Goal: Task Accomplishment & Management: Use online tool/utility

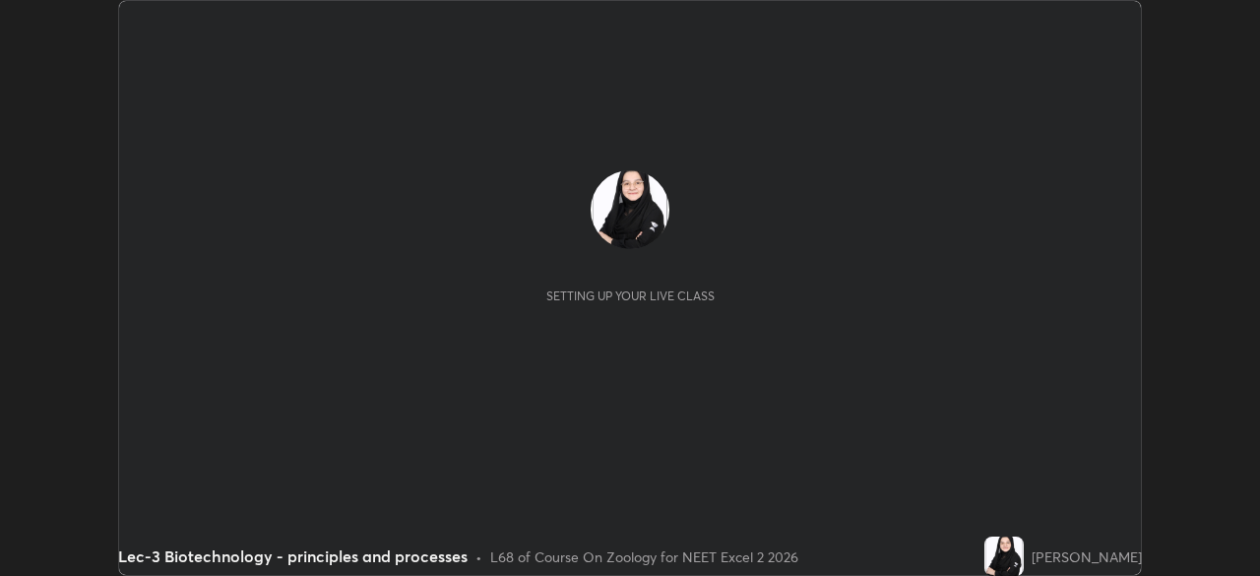
scroll to position [576, 1259]
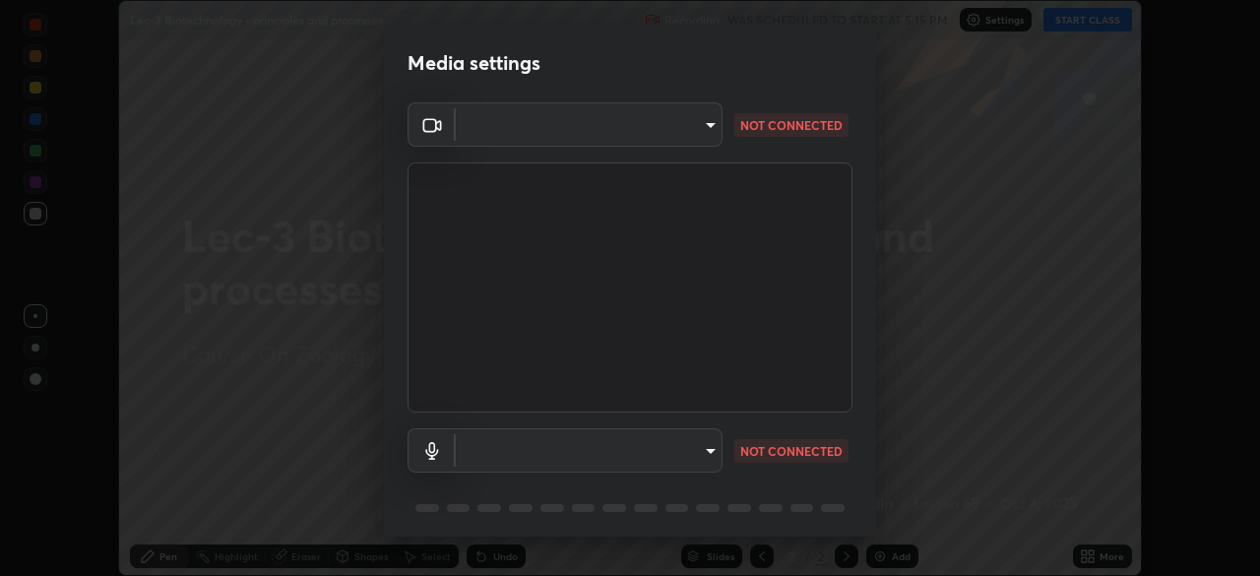
type input "dcfdf22e5c1df7ea5543dcfab5f97d1ca77f9af45aee9585751398583aede383"
type input "default"
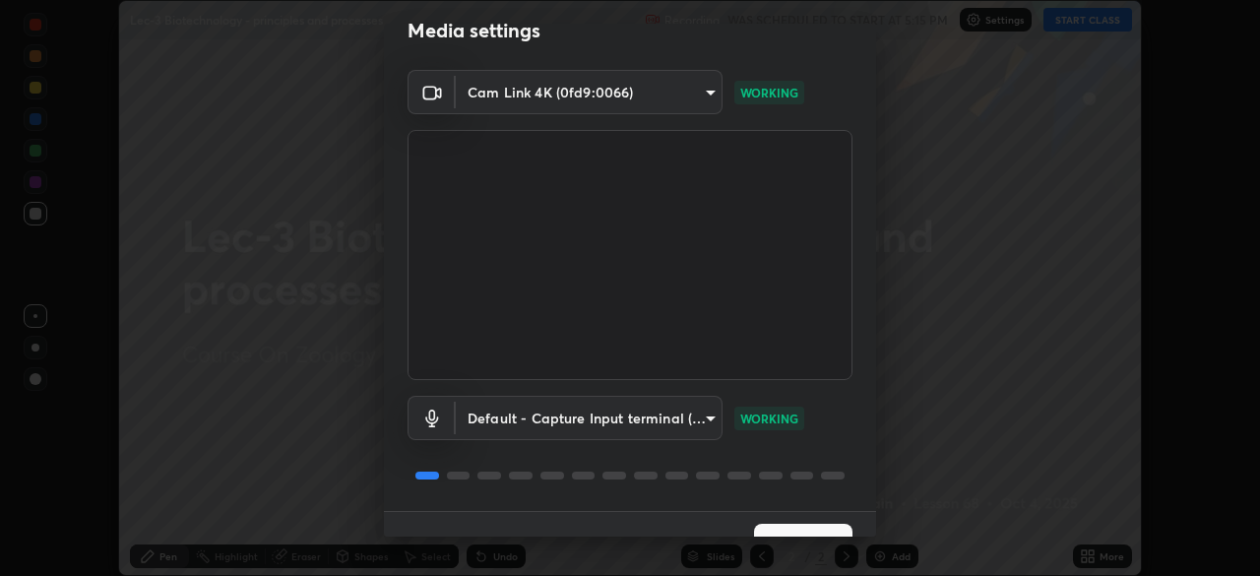
scroll to position [70, 0]
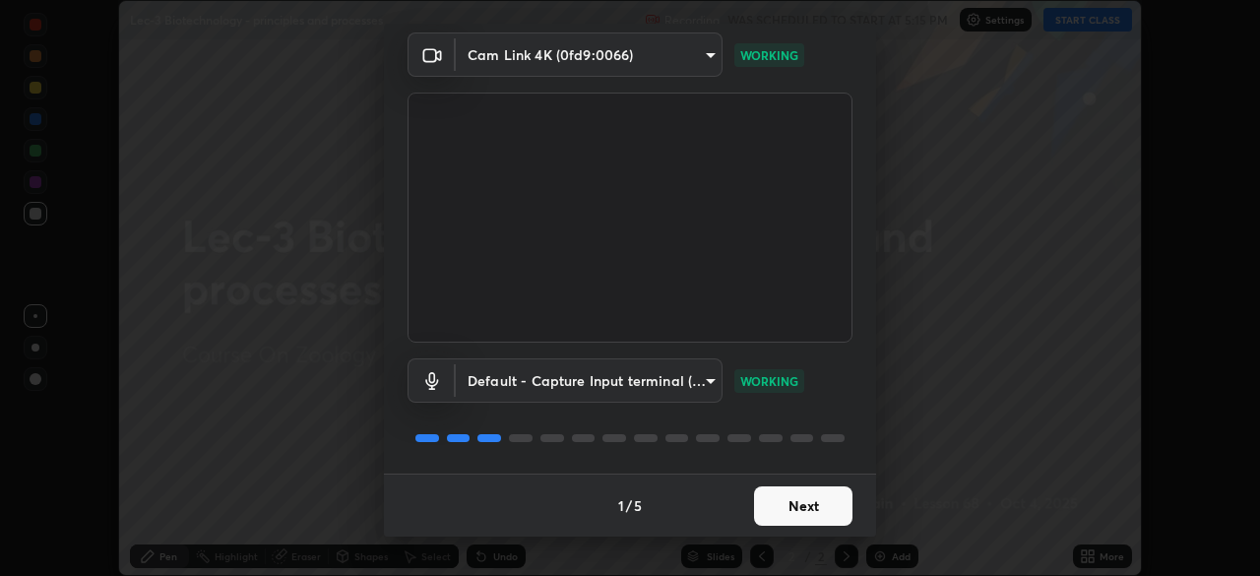
click at [814, 515] on button "Next" at bounding box center [803, 505] width 98 height 39
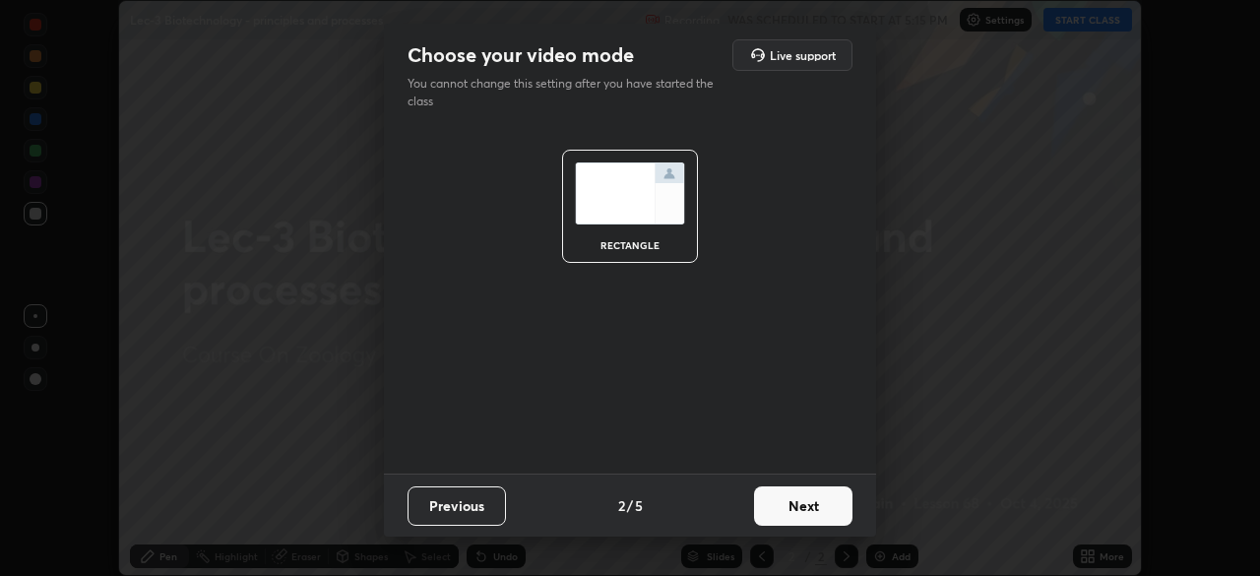
scroll to position [0, 0]
click at [827, 504] on button "Next" at bounding box center [803, 505] width 98 height 39
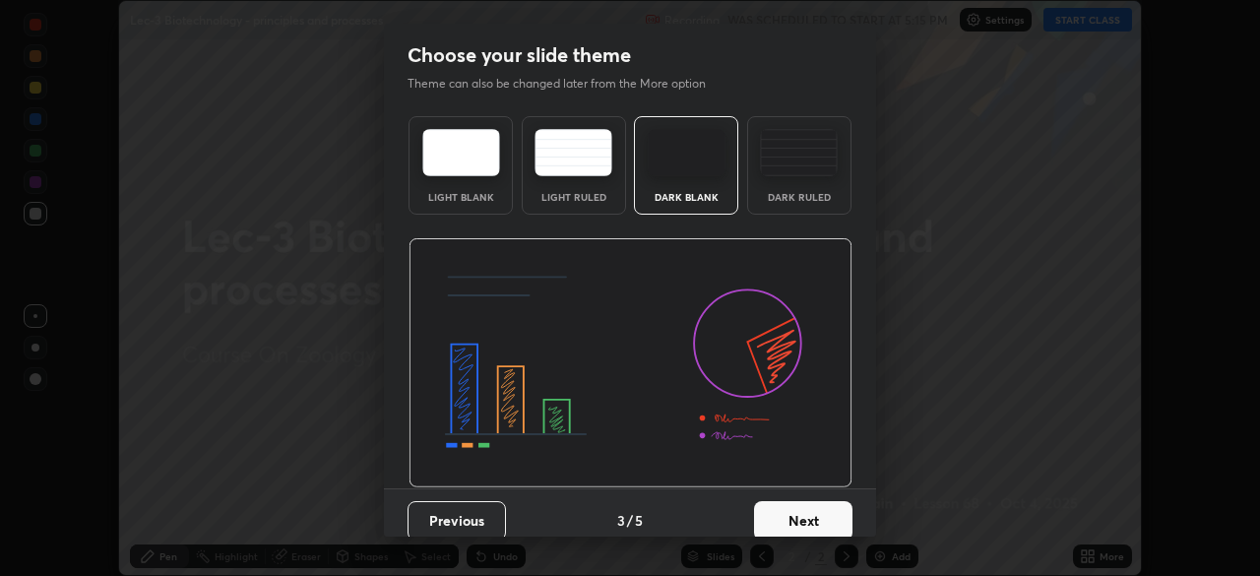
click at [834, 501] on button "Next" at bounding box center [803, 520] width 98 height 39
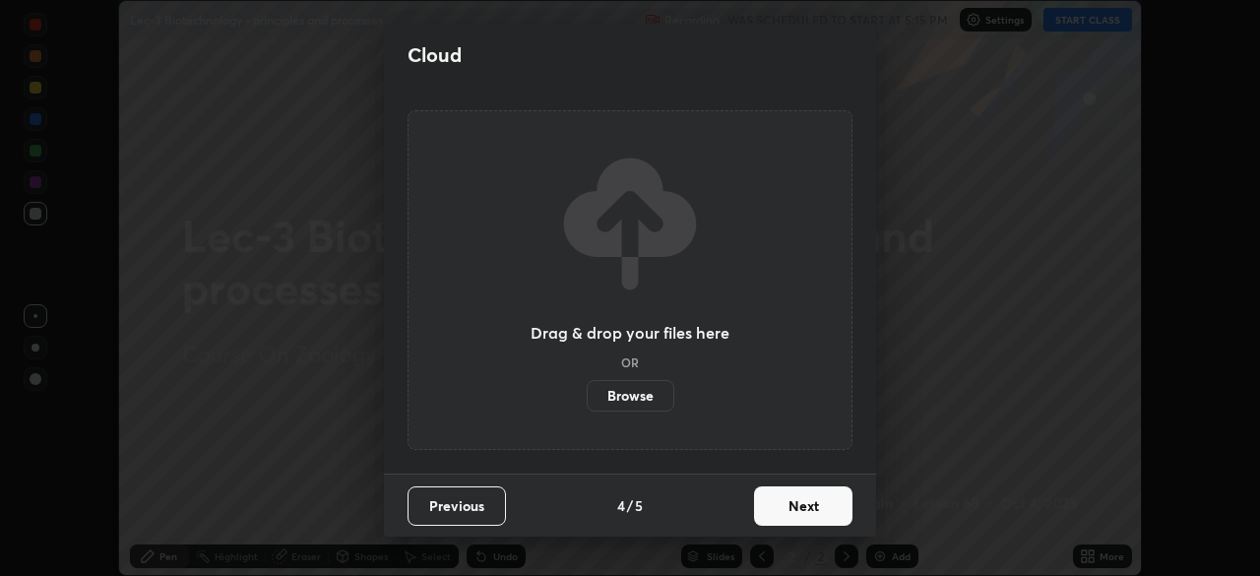
click at [839, 507] on button "Next" at bounding box center [803, 505] width 98 height 39
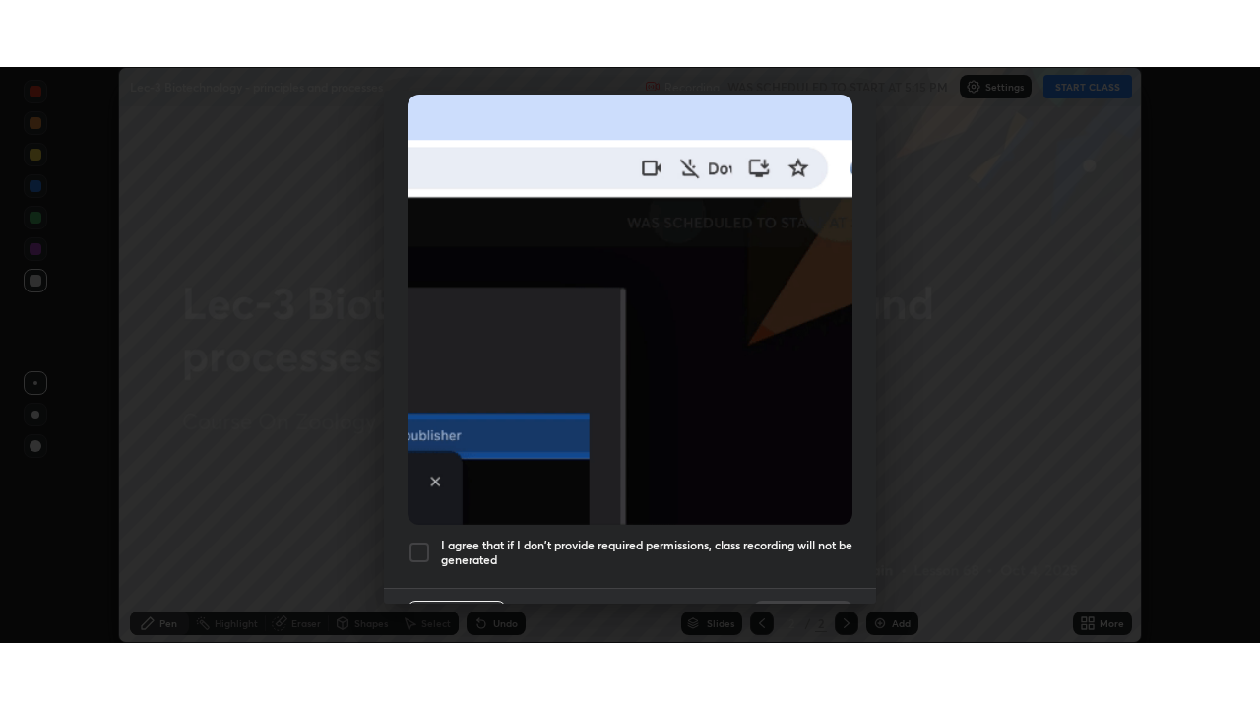
scroll to position [471, 0]
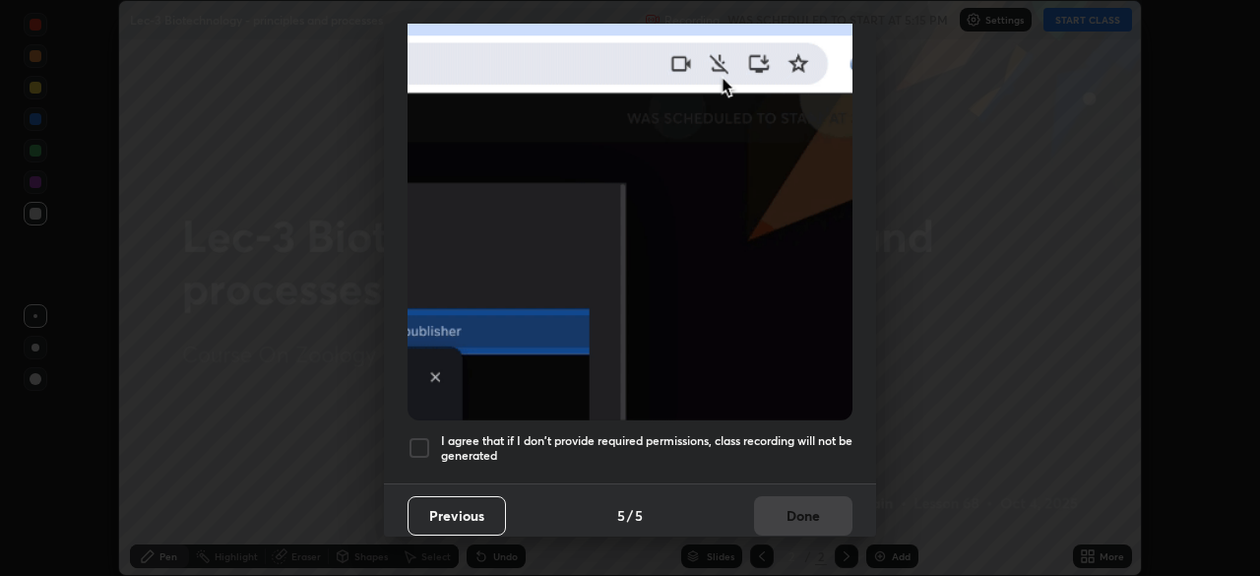
click at [422, 438] on div at bounding box center [419, 448] width 24 height 24
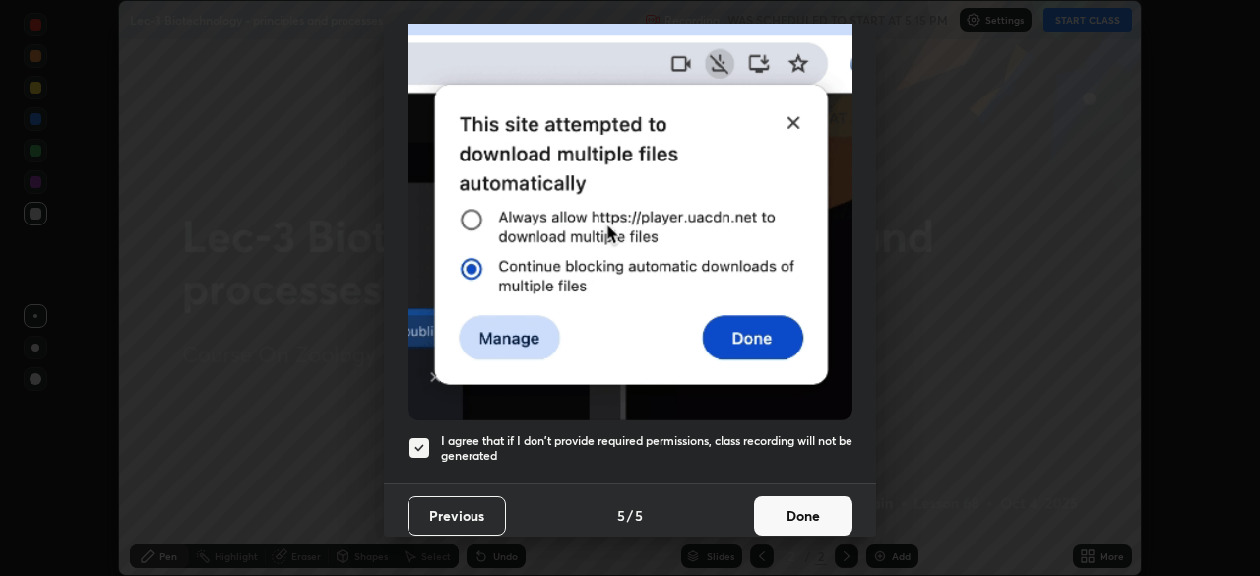
click at [795, 498] on button "Done" at bounding box center [803, 515] width 98 height 39
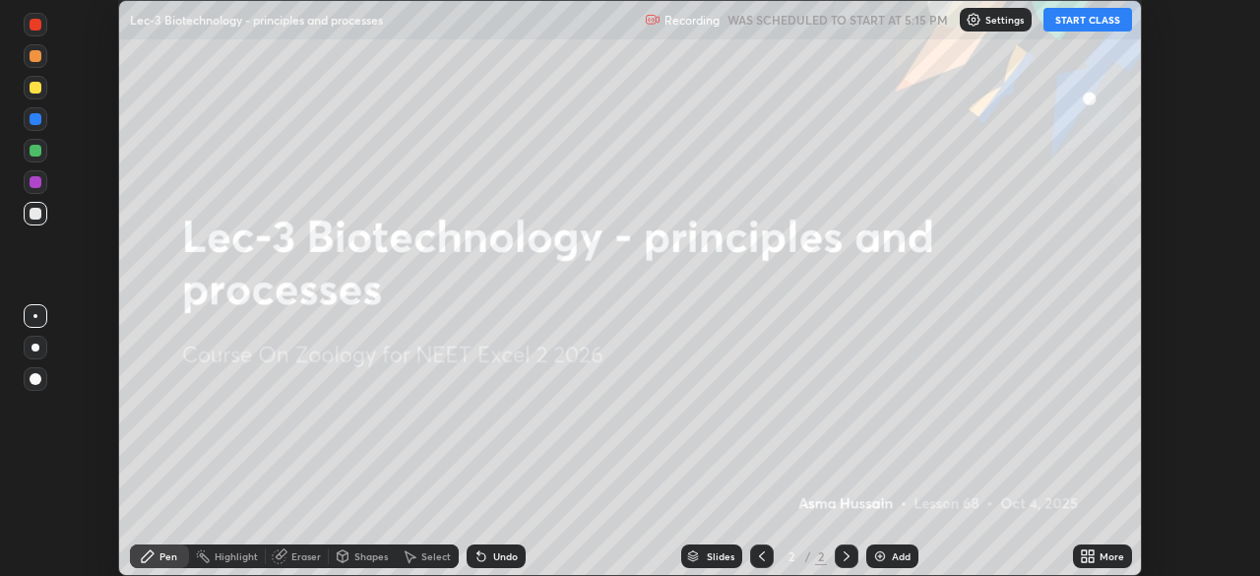
click at [1079, 24] on button "START CLASS" at bounding box center [1087, 20] width 89 height 24
click at [1080, 554] on icon at bounding box center [1088, 556] width 16 height 16
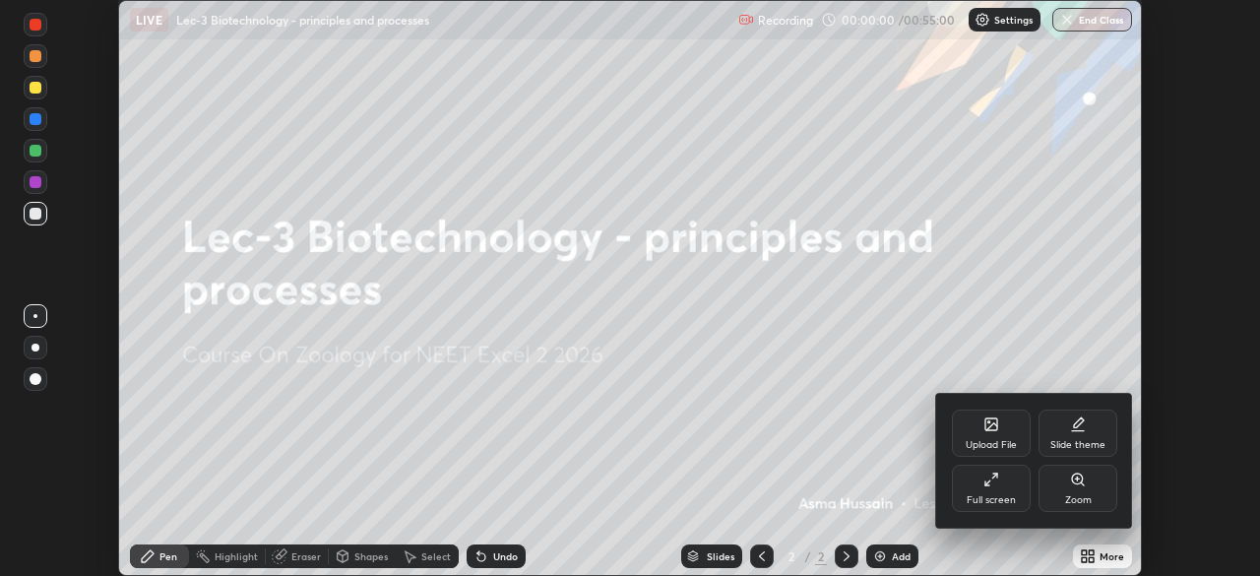
click at [997, 491] on div "Full screen" at bounding box center [991, 487] width 79 height 47
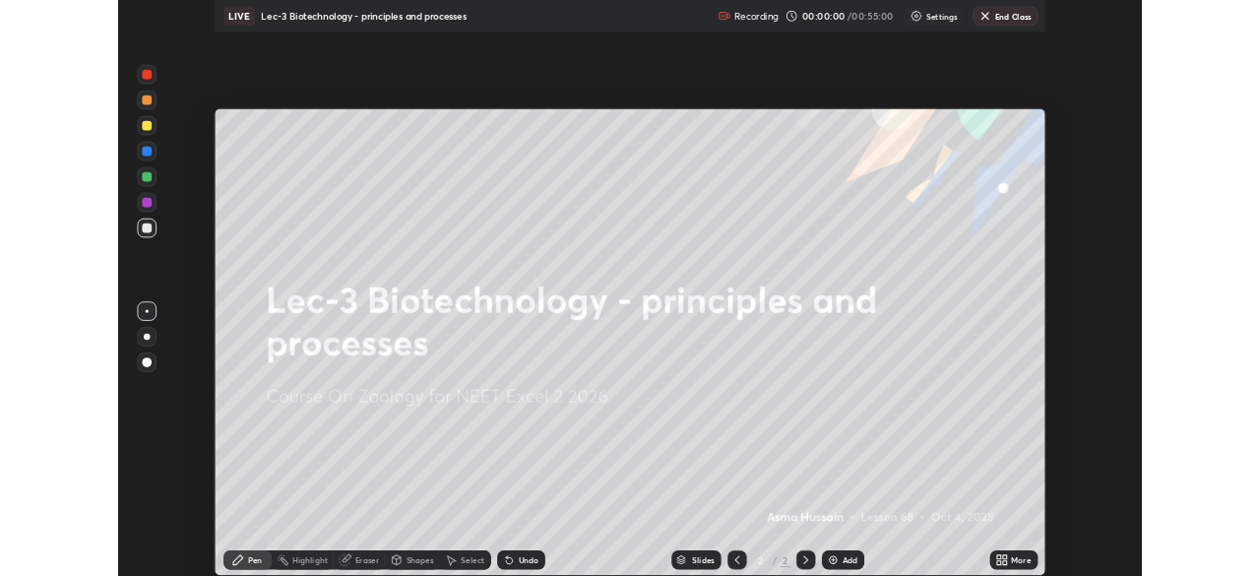
scroll to position [709, 1260]
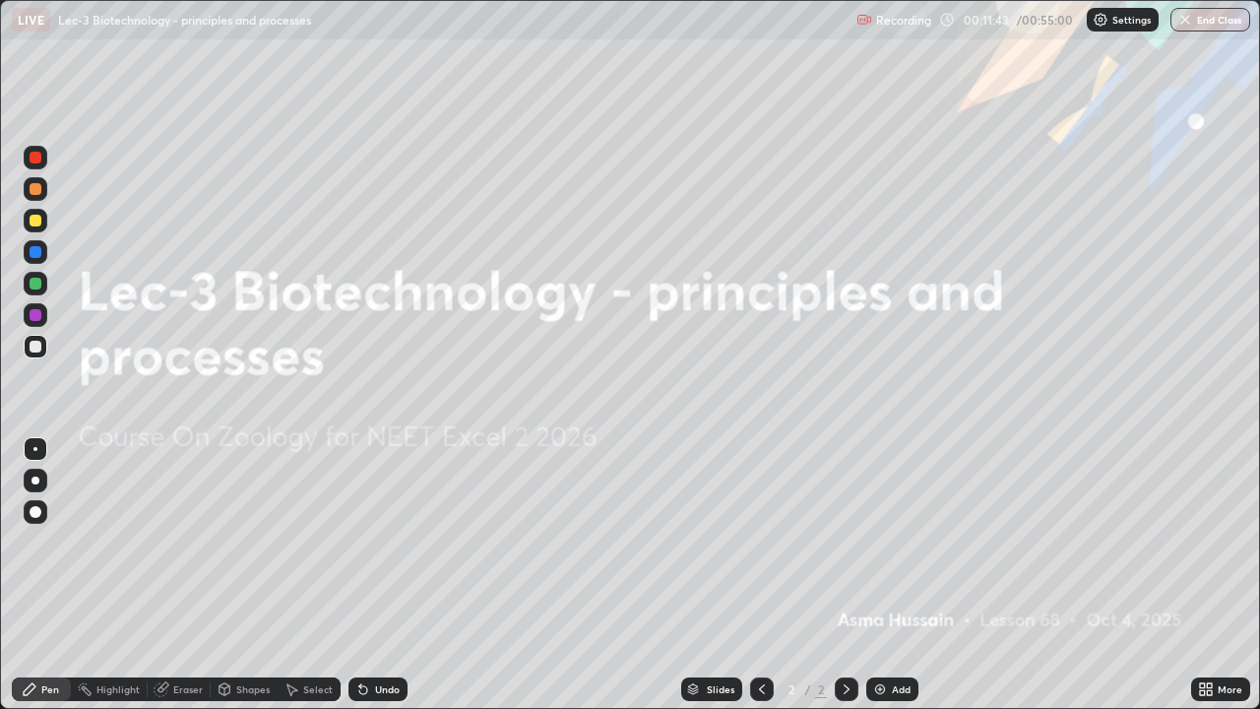
click at [34, 312] on div at bounding box center [36, 315] width 12 height 12
click at [898, 575] on div "Add" at bounding box center [901, 689] width 19 height 10
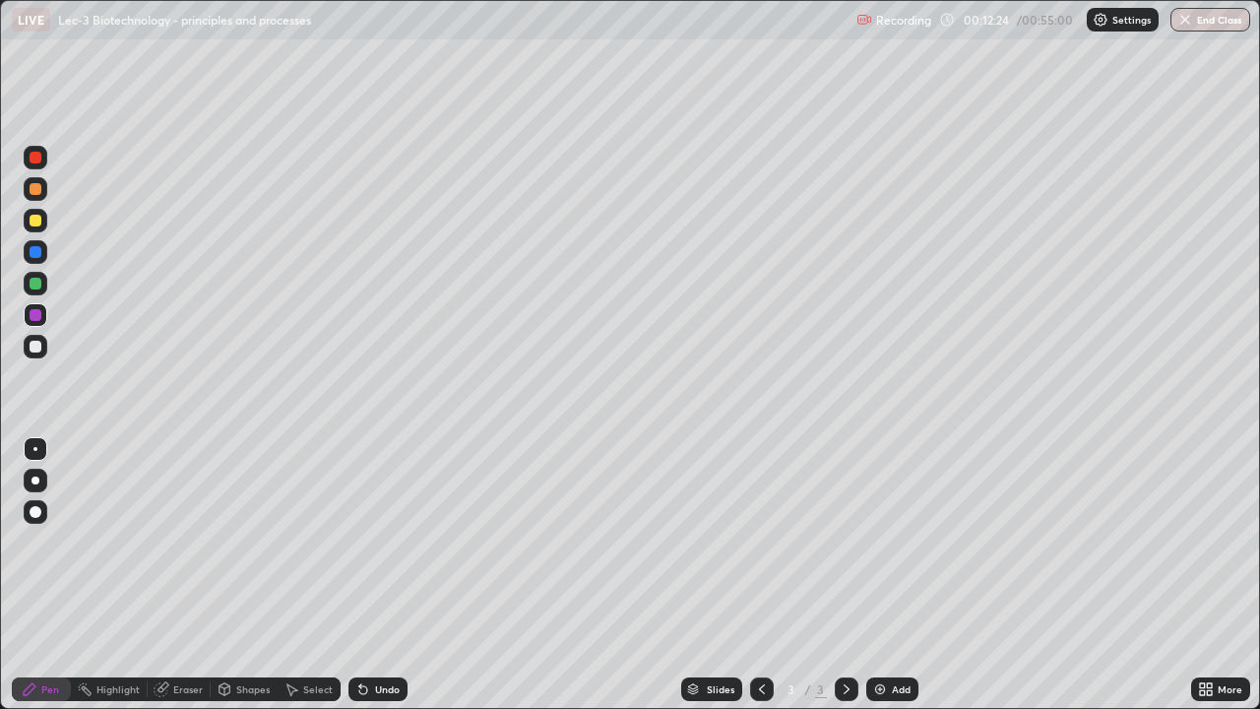
click at [40, 192] on div at bounding box center [36, 189] width 12 height 12
click at [38, 337] on div at bounding box center [36, 347] width 24 height 24
click at [226, 575] on icon at bounding box center [224, 689] width 11 height 12
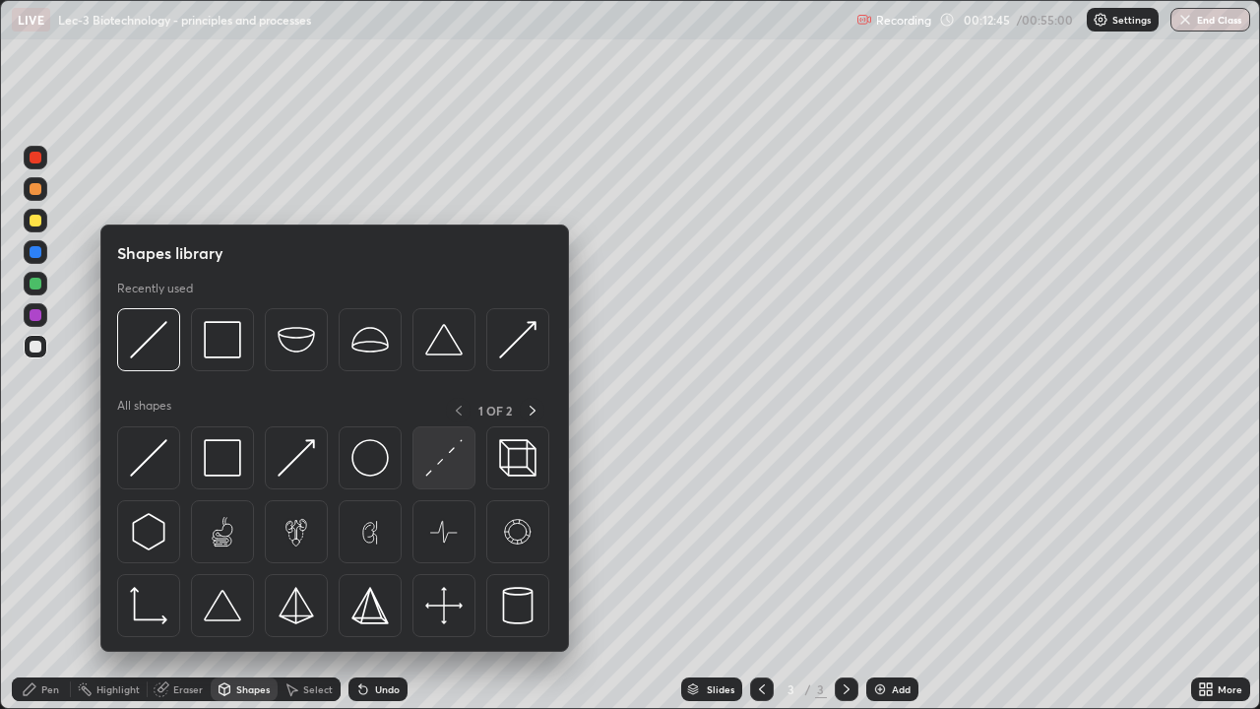
click at [433, 462] on img at bounding box center [443, 457] width 37 height 37
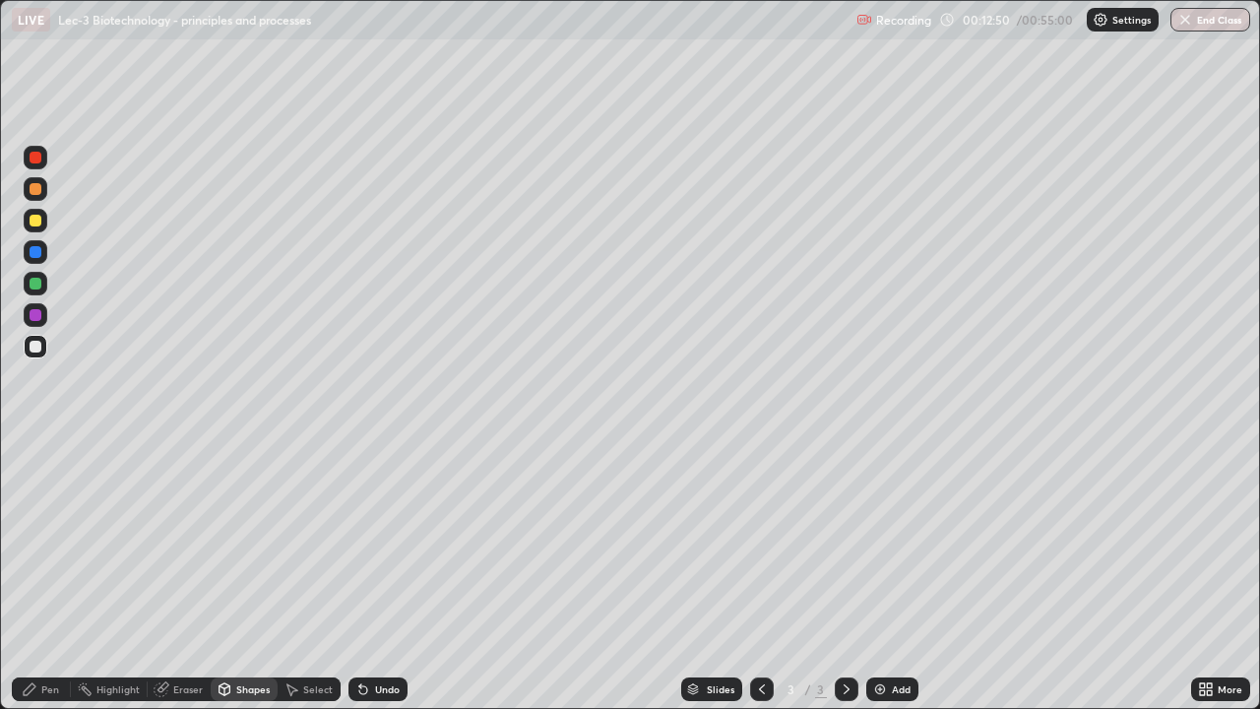
click at [57, 575] on div "Pen" at bounding box center [41, 689] width 59 height 24
click at [32, 512] on div at bounding box center [36, 512] width 12 height 12
click at [31, 445] on div at bounding box center [36, 449] width 24 height 24
click at [36, 316] on div at bounding box center [36, 315] width 12 height 12
click at [37, 193] on div at bounding box center [36, 189] width 12 height 12
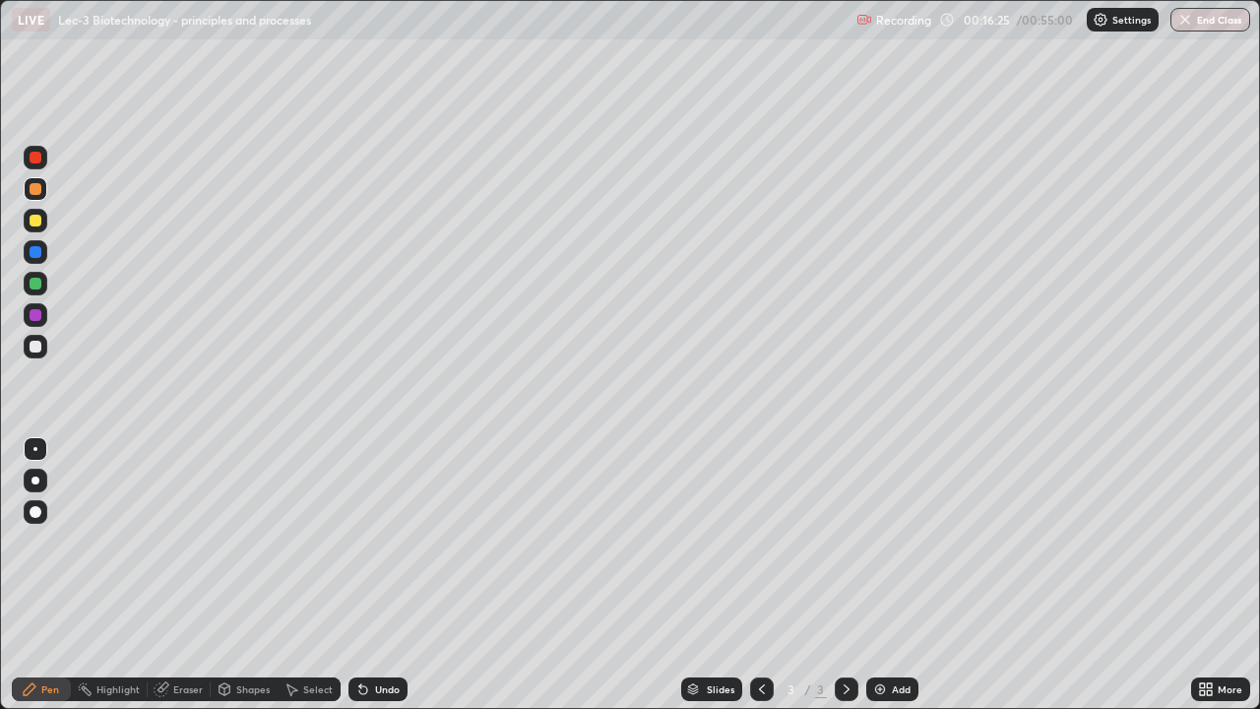
click at [36, 346] on div at bounding box center [36, 346] width 12 height 12
click at [36, 189] on div at bounding box center [36, 189] width 12 height 12
click at [37, 343] on div at bounding box center [36, 346] width 12 height 12
click at [38, 188] on div at bounding box center [36, 189] width 12 height 12
click at [37, 345] on div at bounding box center [36, 346] width 12 height 12
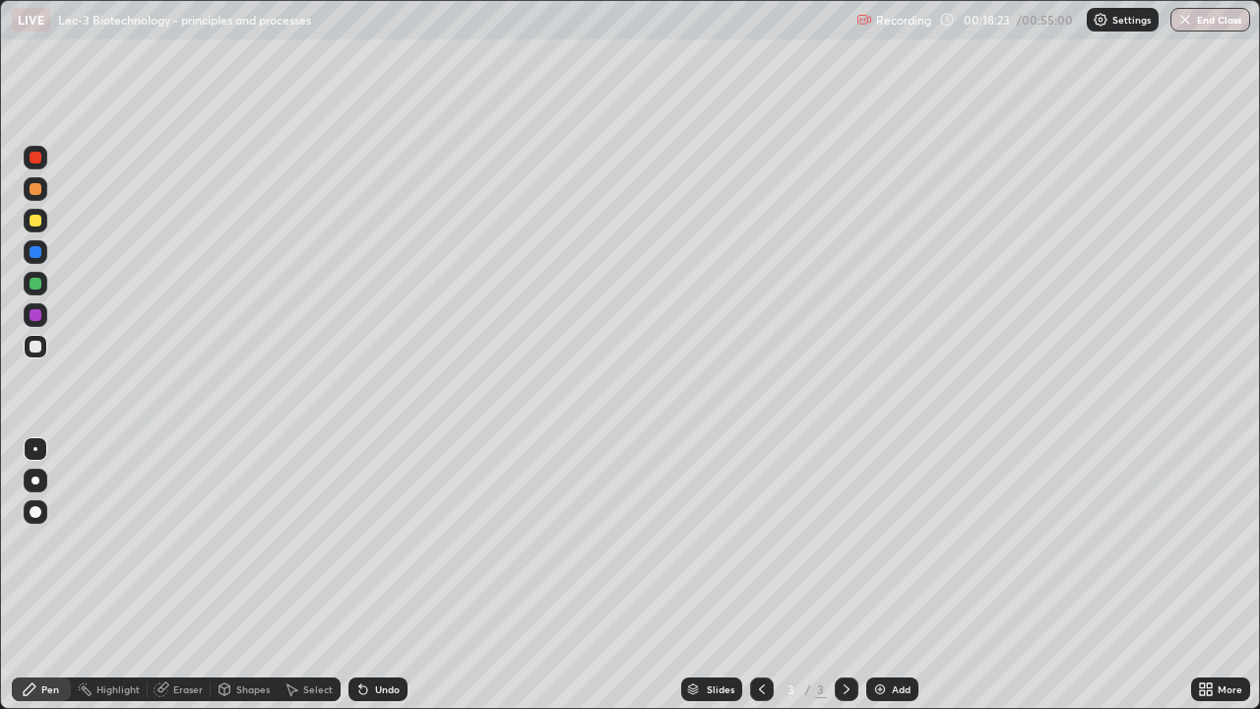
click at [36, 513] on div at bounding box center [36, 512] width 12 height 12
click at [44, 188] on div at bounding box center [36, 189] width 24 height 24
click at [37, 511] on div at bounding box center [36, 512] width 12 height 12
click at [36, 455] on div at bounding box center [36, 449] width 24 height 24
click at [44, 345] on div at bounding box center [36, 347] width 24 height 24
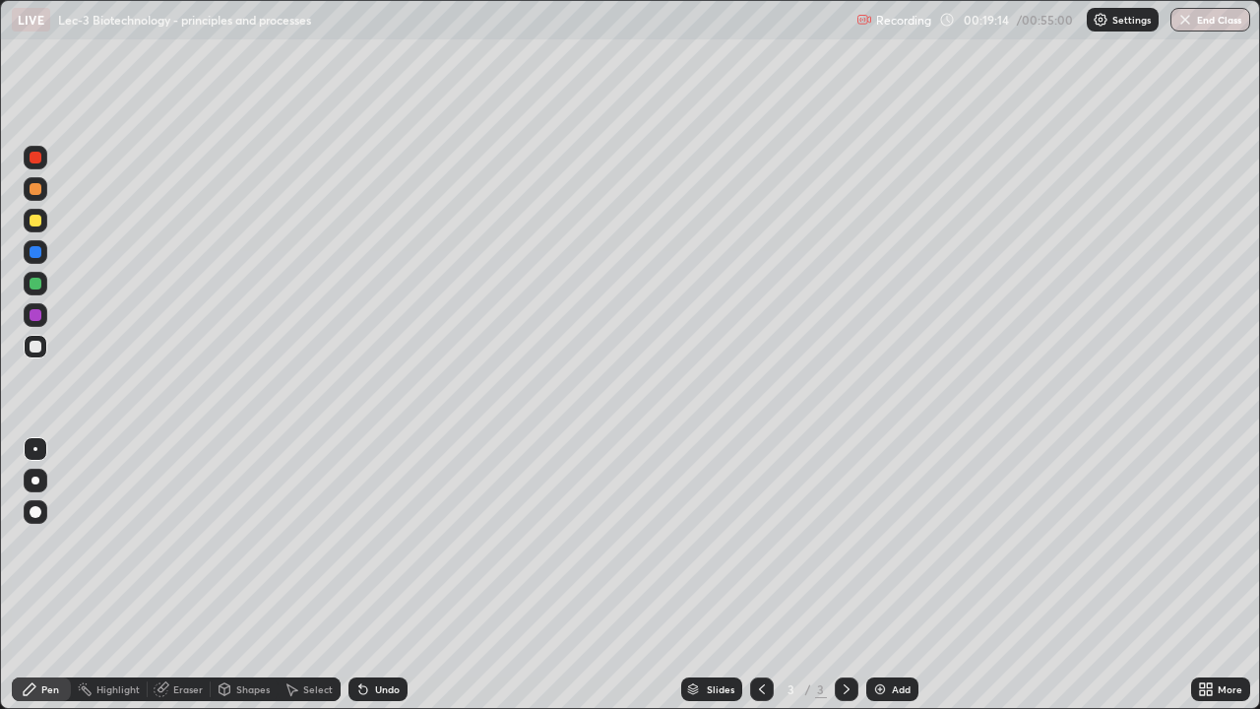
click at [36, 521] on div at bounding box center [36, 512] width 24 height 24
click at [35, 185] on div at bounding box center [36, 189] width 12 height 12
click at [33, 447] on div at bounding box center [35, 449] width 4 height 4
click at [880, 575] on img at bounding box center [880, 689] width 16 height 16
click at [750, 575] on div at bounding box center [762, 689] width 24 height 24
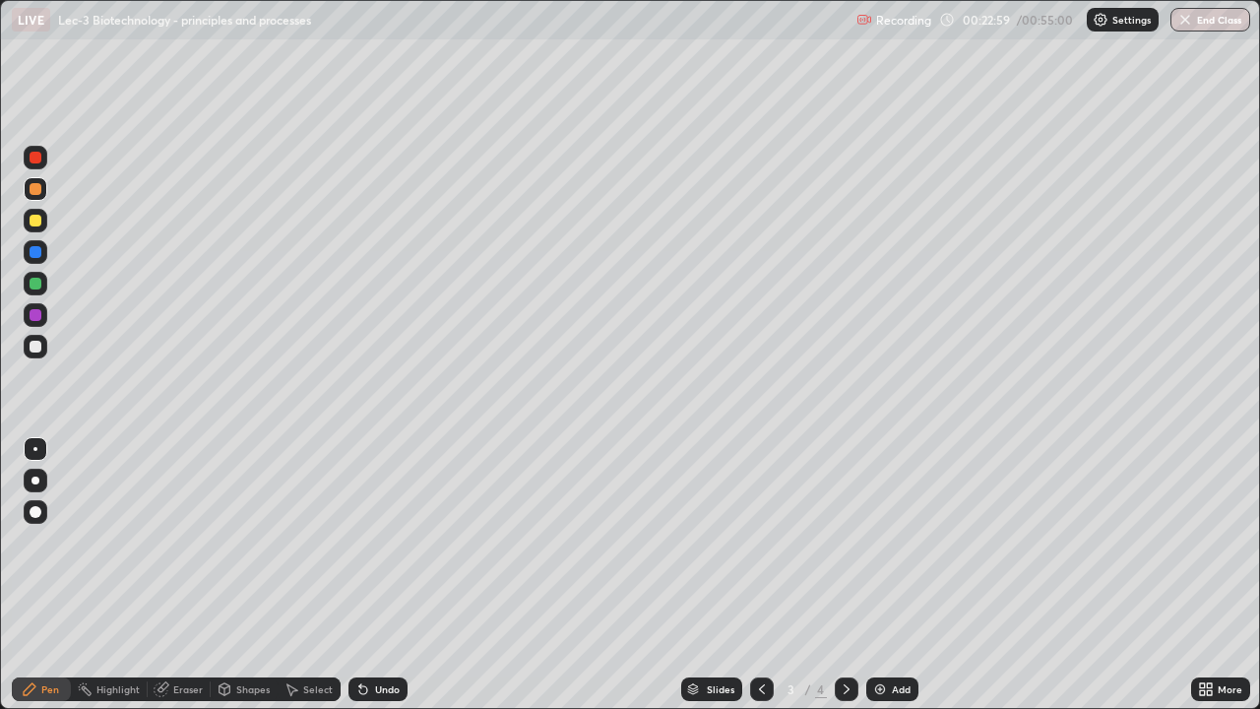
click at [844, 575] on icon at bounding box center [846, 689] width 16 height 16
click at [34, 350] on div at bounding box center [36, 346] width 12 height 12
click at [38, 190] on div at bounding box center [36, 189] width 12 height 12
click at [41, 350] on div at bounding box center [36, 347] width 24 height 24
click at [181, 575] on div "Eraser" at bounding box center [188, 689] width 30 height 10
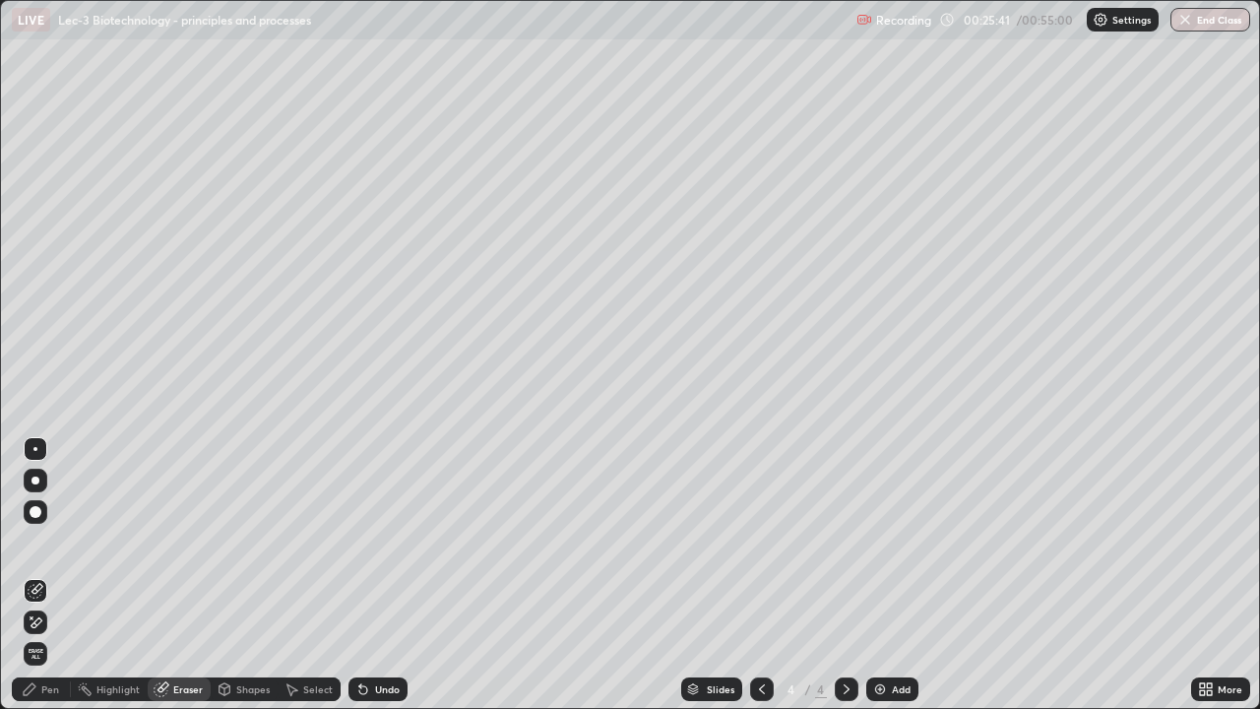
click at [50, 575] on div "Pen" at bounding box center [41, 689] width 59 height 24
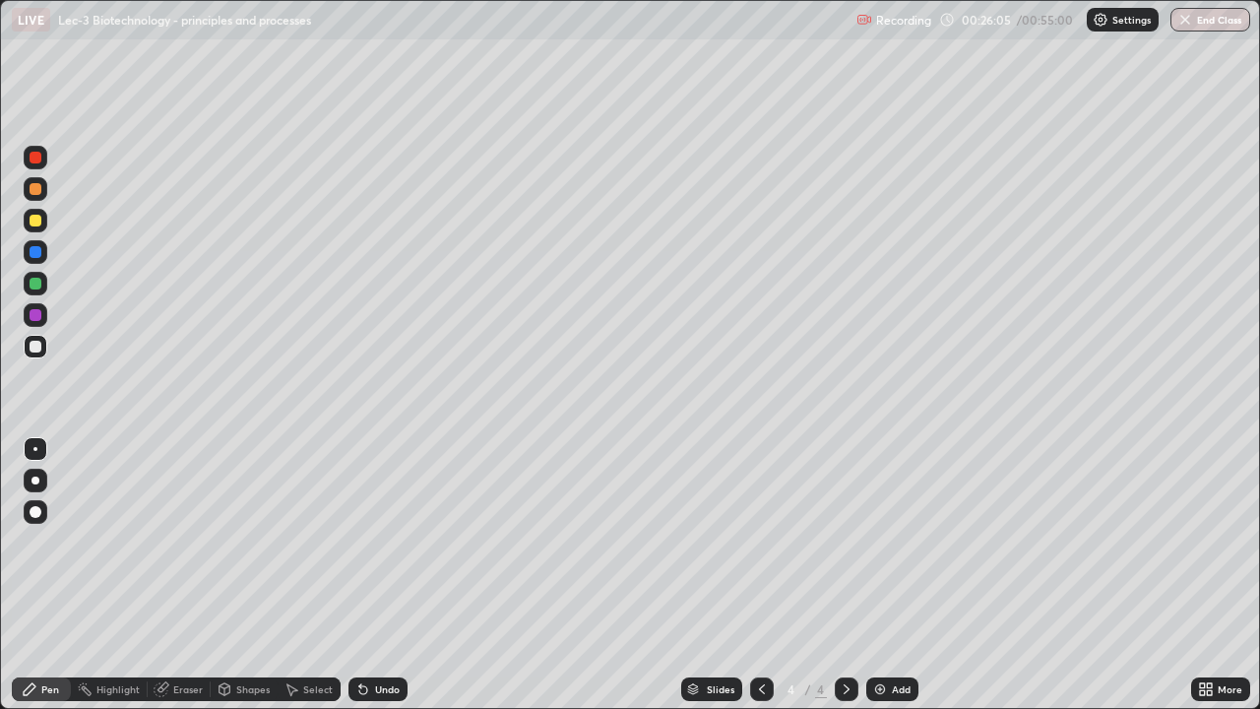
click at [388, 575] on div "Undo" at bounding box center [387, 689] width 25 height 10
click at [402, 575] on div "Undo" at bounding box center [377, 689] width 59 height 24
click at [378, 575] on div "Undo" at bounding box center [387, 689] width 25 height 10
click at [382, 575] on div "Undo" at bounding box center [387, 689] width 25 height 10
click at [385, 575] on div "Undo" at bounding box center [387, 689] width 25 height 10
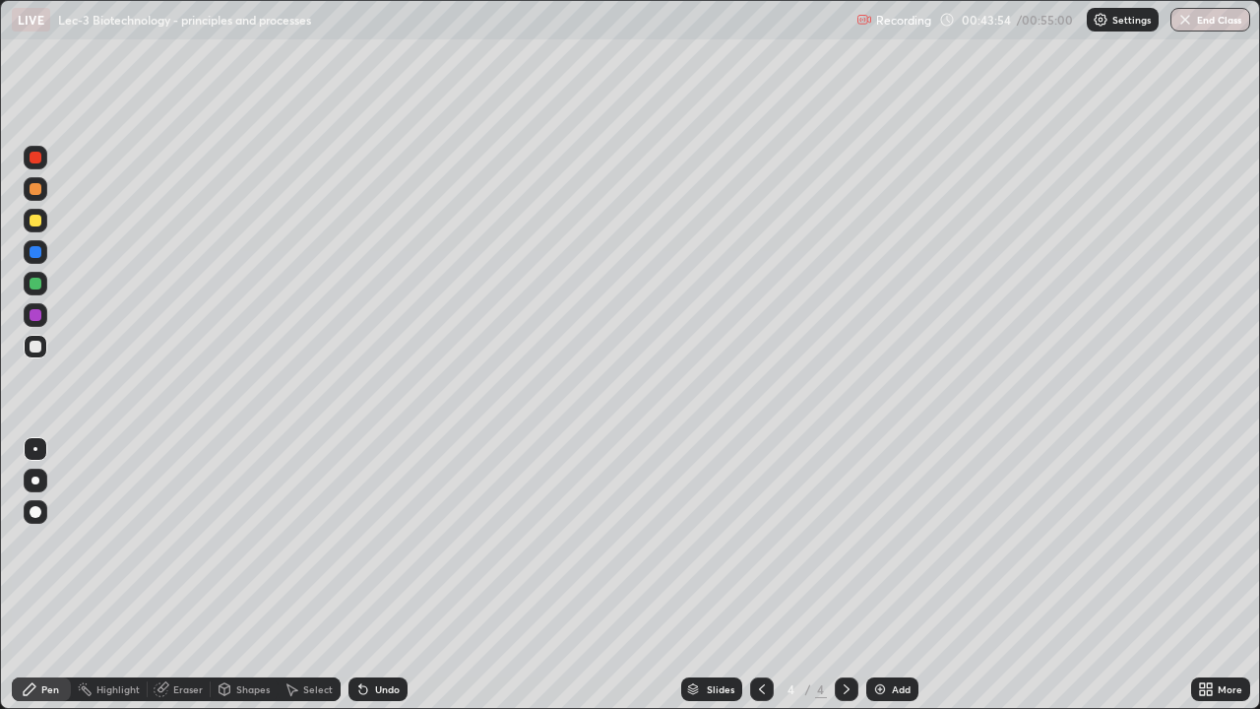
click at [899, 575] on div "Add" at bounding box center [901, 689] width 19 height 10
click at [36, 186] on div at bounding box center [36, 189] width 12 height 12
click at [34, 351] on div at bounding box center [36, 346] width 12 height 12
click at [253, 575] on div "Shapes" at bounding box center [252, 689] width 33 height 10
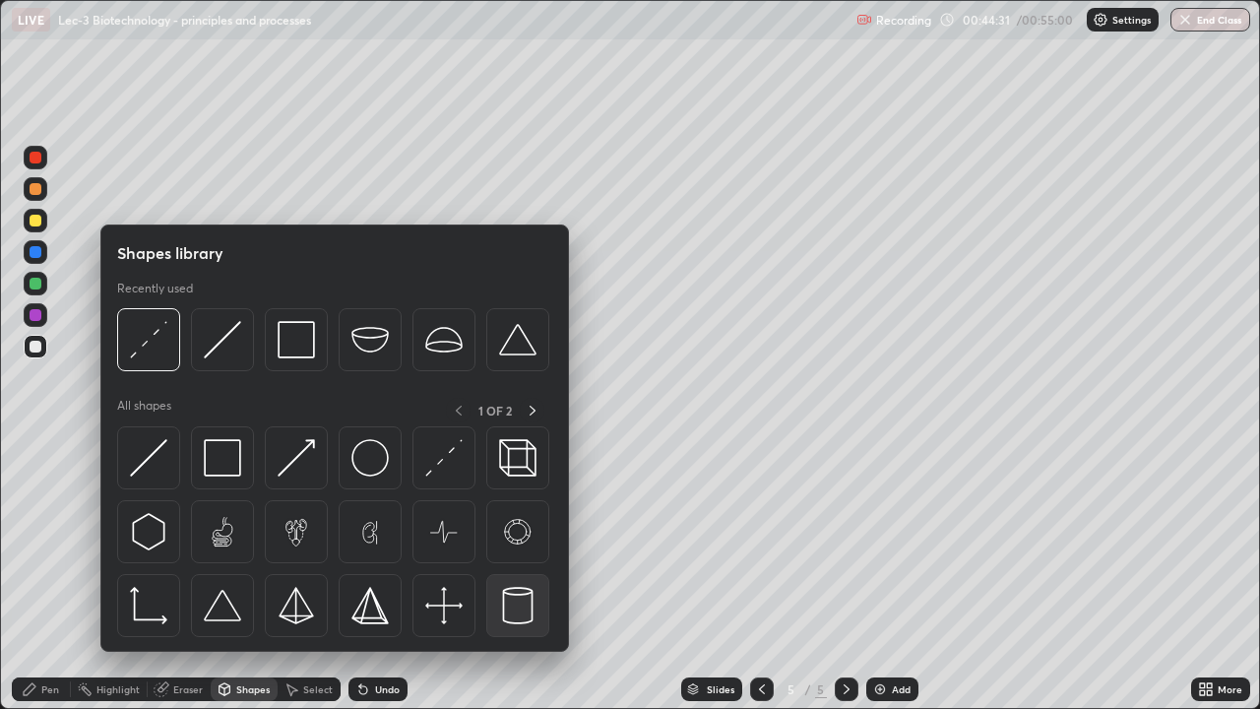
click at [517, 575] on img at bounding box center [517, 605] width 37 height 37
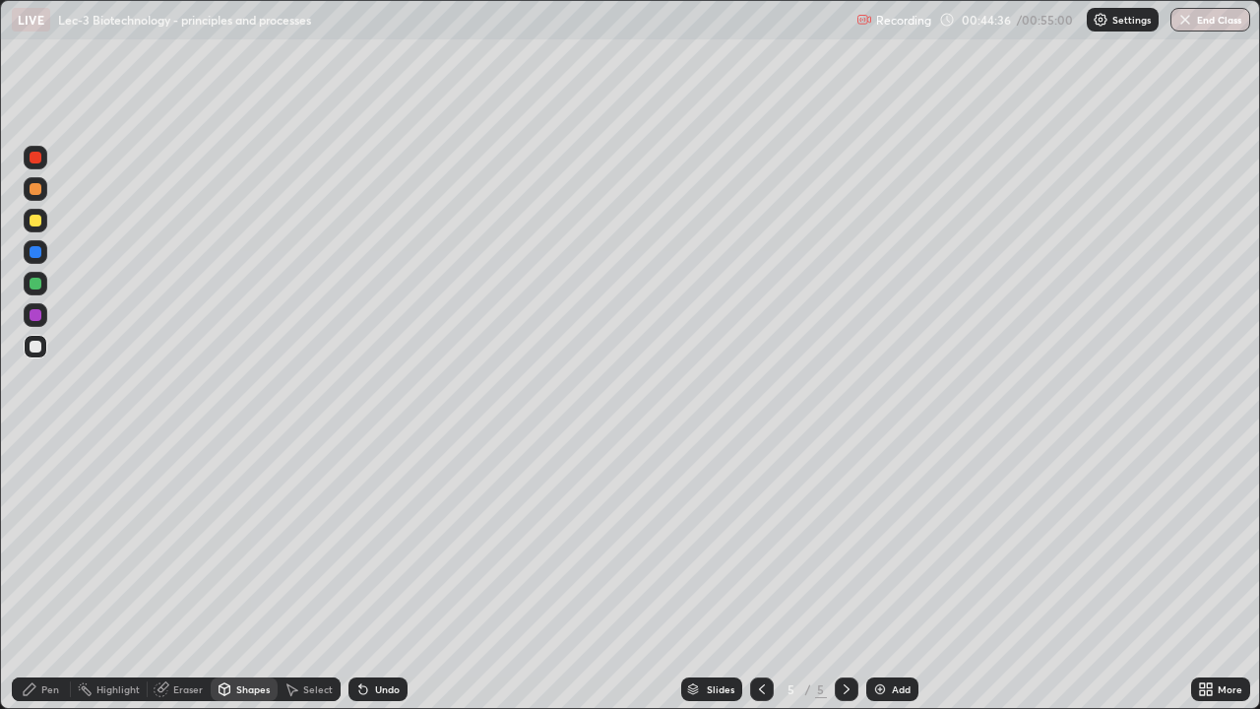
click at [52, 575] on div "Pen" at bounding box center [50, 689] width 18 height 10
click at [38, 224] on div at bounding box center [36, 221] width 12 height 12
click at [37, 288] on div at bounding box center [36, 284] width 12 height 12
click at [38, 508] on div at bounding box center [36, 512] width 12 height 12
click at [41, 321] on div at bounding box center [36, 315] width 24 height 24
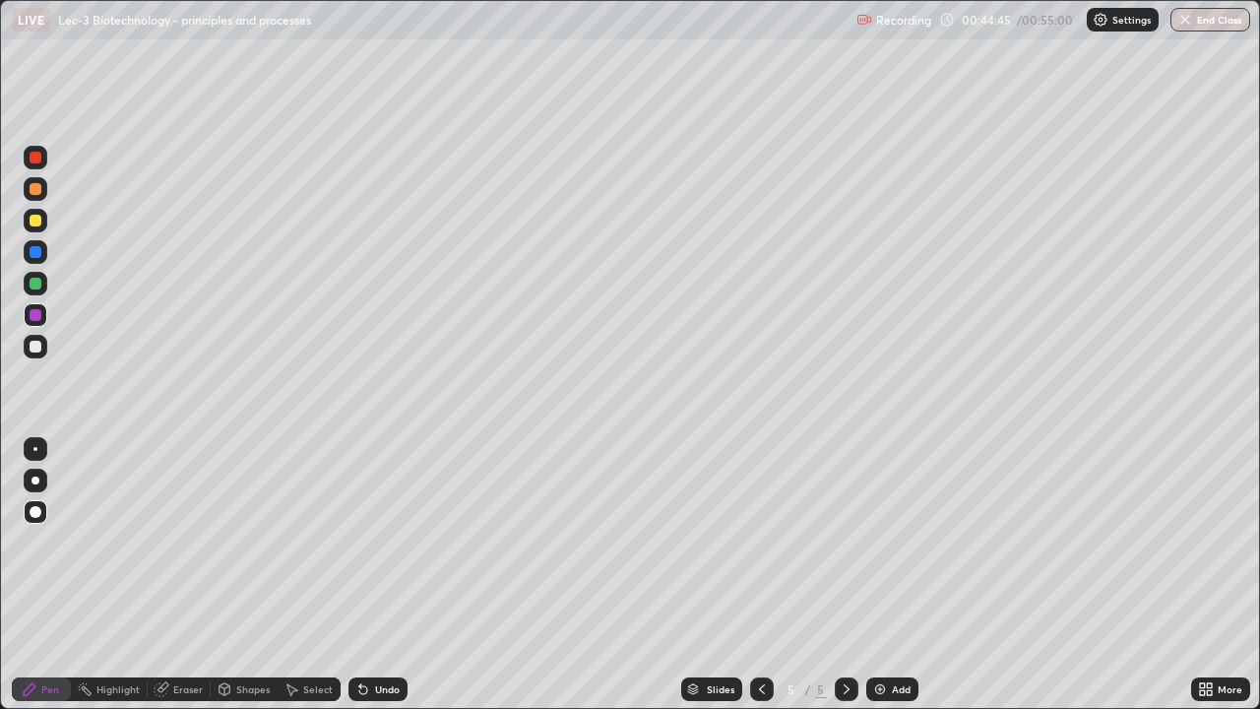
click at [37, 252] on div at bounding box center [36, 252] width 12 height 12
click at [34, 195] on div at bounding box center [36, 189] width 24 height 24
click at [37, 284] on div at bounding box center [36, 284] width 12 height 12
click at [39, 448] on div at bounding box center [36, 449] width 24 height 24
click at [35, 350] on div at bounding box center [36, 346] width 12 height 12
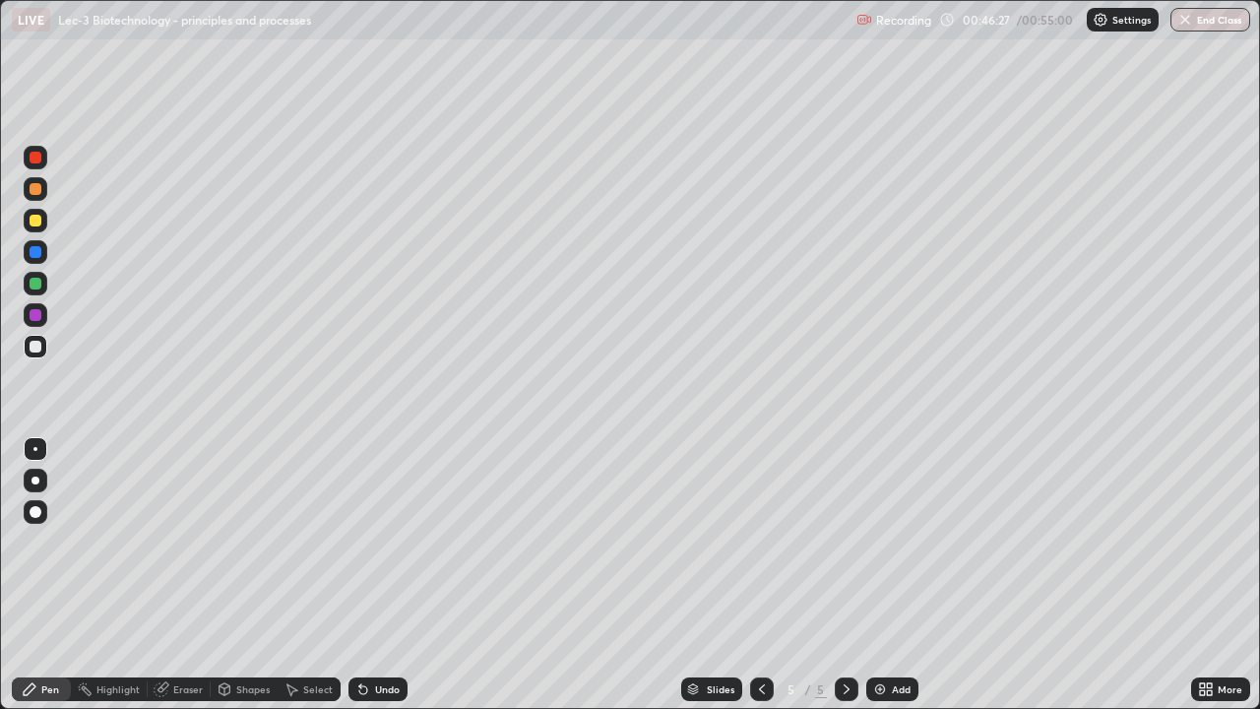
click at [42, 190] on div at bounding box center [36, 189] width 24 height 24
click at [400, 575] on div "Undo" at bounding box center [377, 689] width 59 height 24
click at [38, 356] on div at bounding box center [36, 347] width 24 height 24
click at [885, 575] on img at bounding box center [880, 689] width 16 height 16
click at [241, 575] on div "Shapes" at bounding box center [252, 689] width 33 height 10
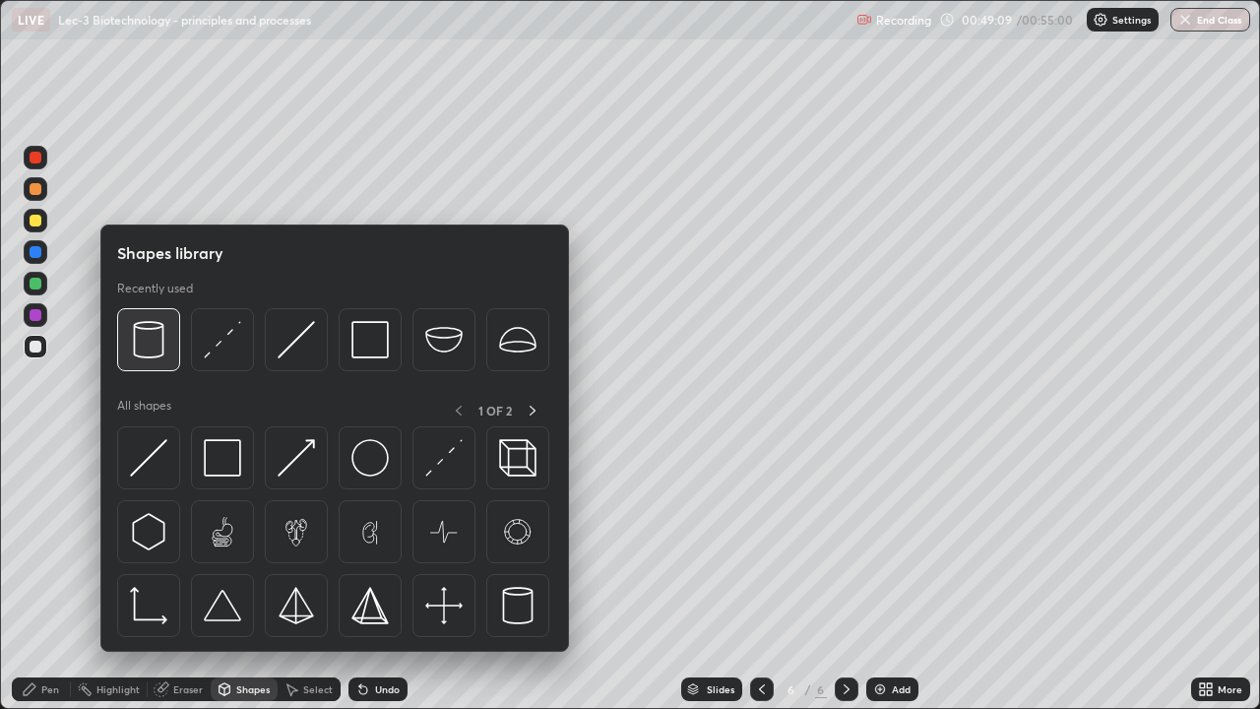
click at [157, 353] on img at bounding box center [148, 339] width 37 height 37
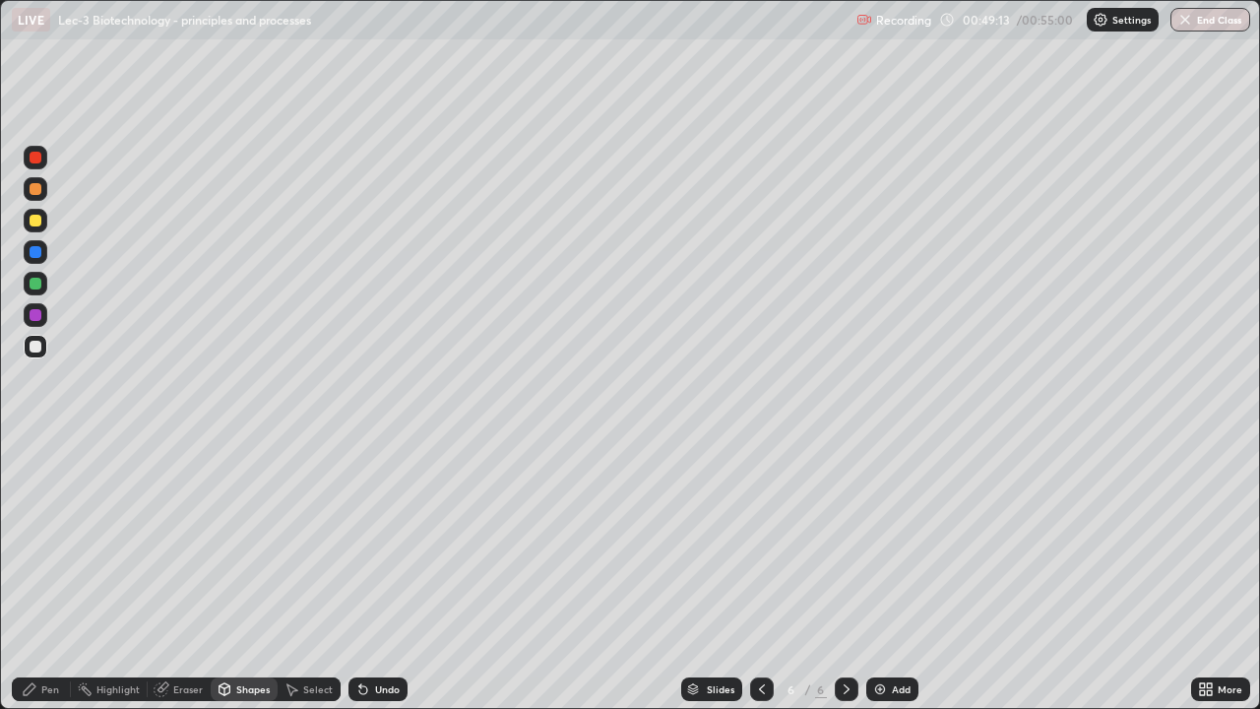
click at [50, 575] on div "Pen" at bounding box center [50, 689] width 18 height 10
click at [36, 284] on div at bounding box center [36, 284] width 12 height 12
click at [756, 575] on icon at bounding box center [762, 689] width 16 height 16
click at [34, 250] on div at bounding box center [36, 252] width 12 height 12
click at [841, 575] on icon at bounding box center [846, 689] width 16 height 16
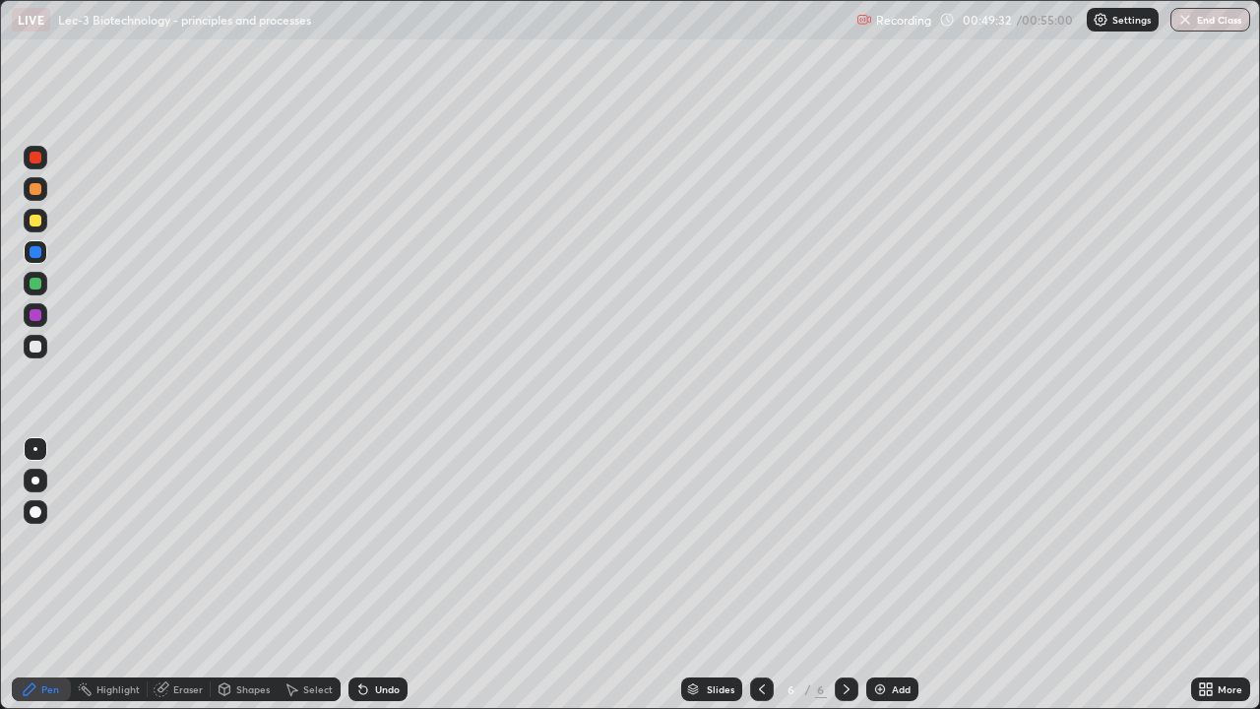
click at [37, 193] on div at bounding box center [36, 189] width 12 height 12
click at [33, 449] on div at bounding box center [35, 449] width 4 height 4
click at [36, 348] on div at bounding box center [36, 346] width 12 height 12
click at [395, 575] on div "Undo" at bounding box center [377, 689] width 59 height 24
click at [390, 575] on div "Undo" at bounding box center [377, 689] width 59 height 24
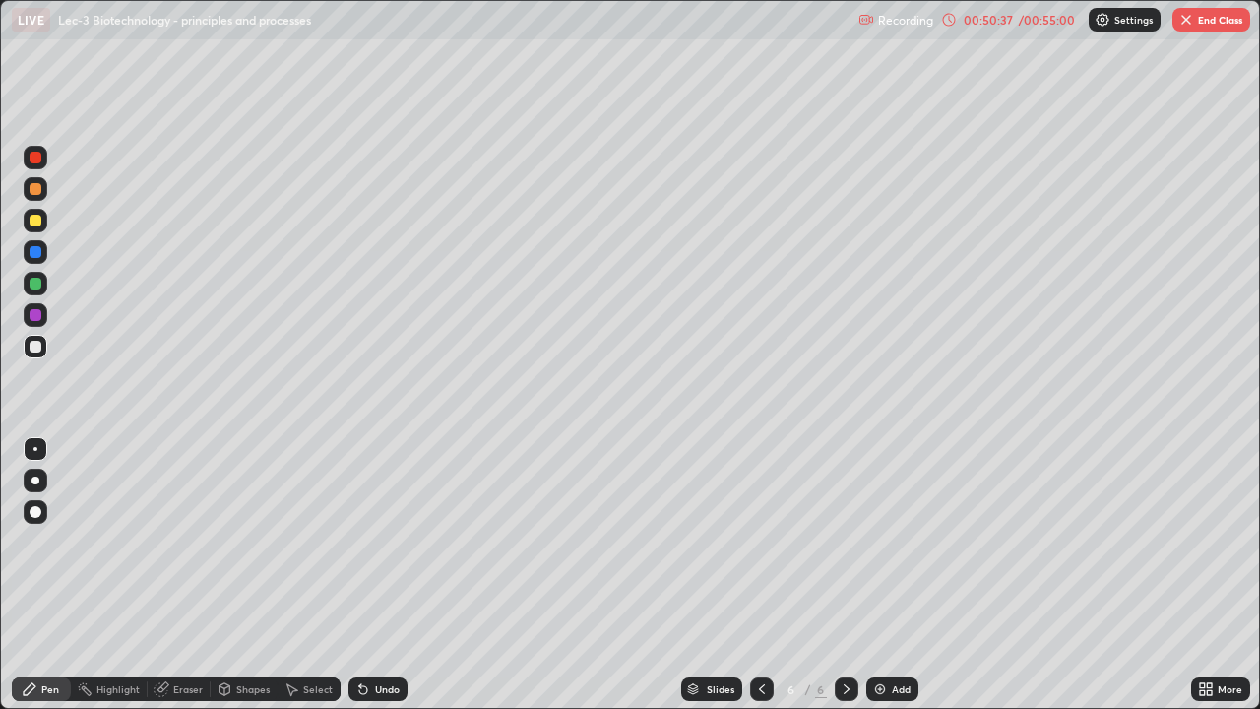
click at [385, 575] on div "Undo" at bounding box center [377, 689] width 59 height 24
click at [238, 575] on div "Shapes" at bounding box center [252, 689] width 33 height 10
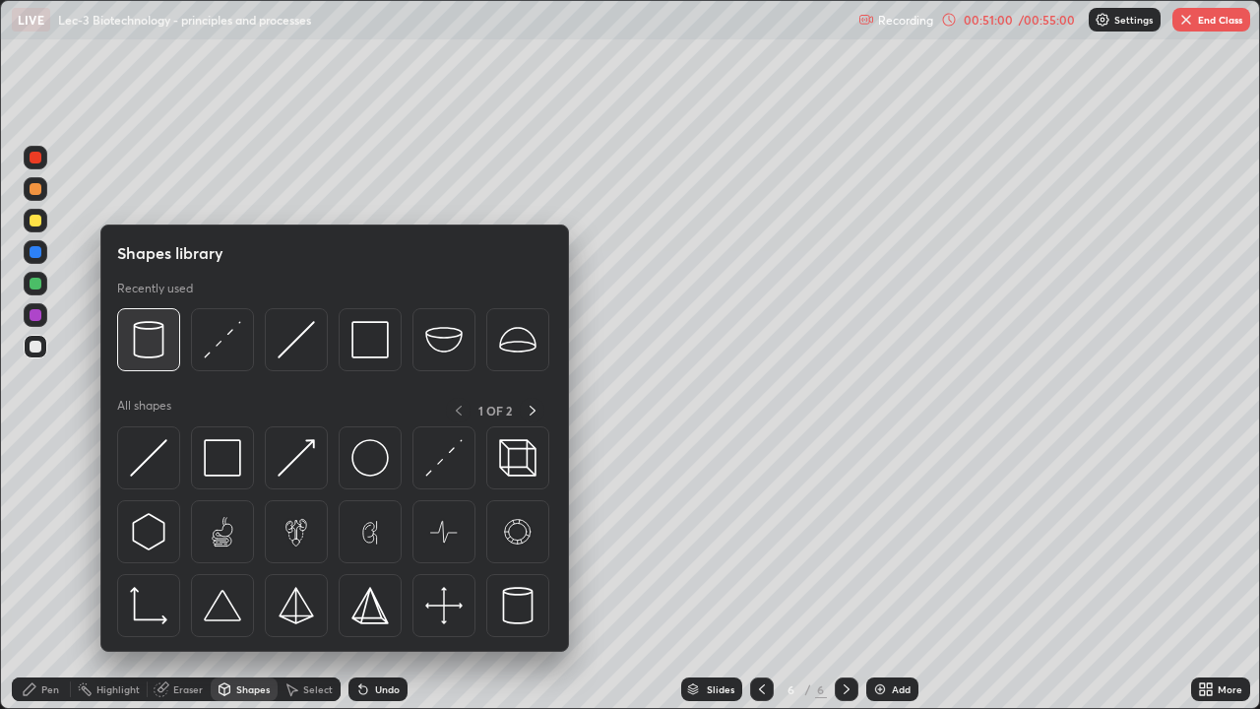
click at [158, 351] on img at bounding box center [148, 339] width 37 height 37
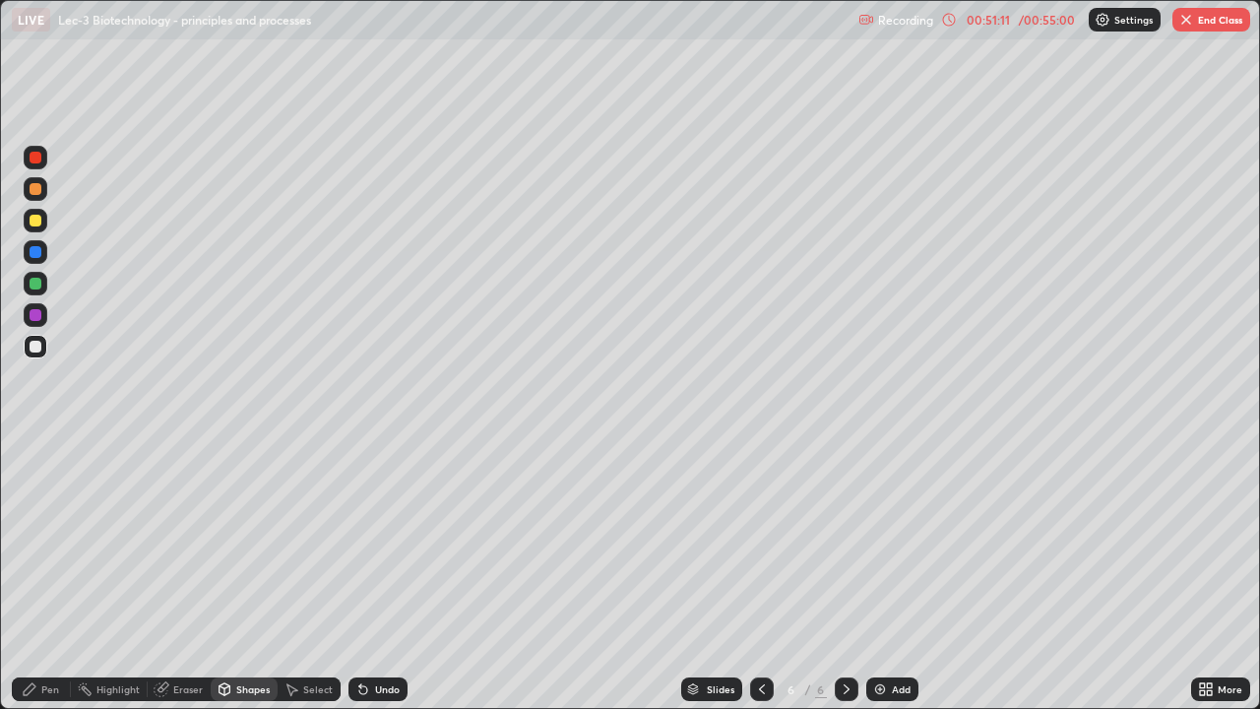
click at [36, 283] on div at bounding box center [36, 284] width 12 height 12
click at [33, 190] on div at bounding box center [36, 189] width 12 height 12
click at [31, 252] on div at bounding box center [36, 252] width 12 height 12
click at [50, 575] on div "Pen" at bounding box center [41, 689] width 59 height 24
click at [39, 514] on div at bounding box center [36, 512] width 12 height 12
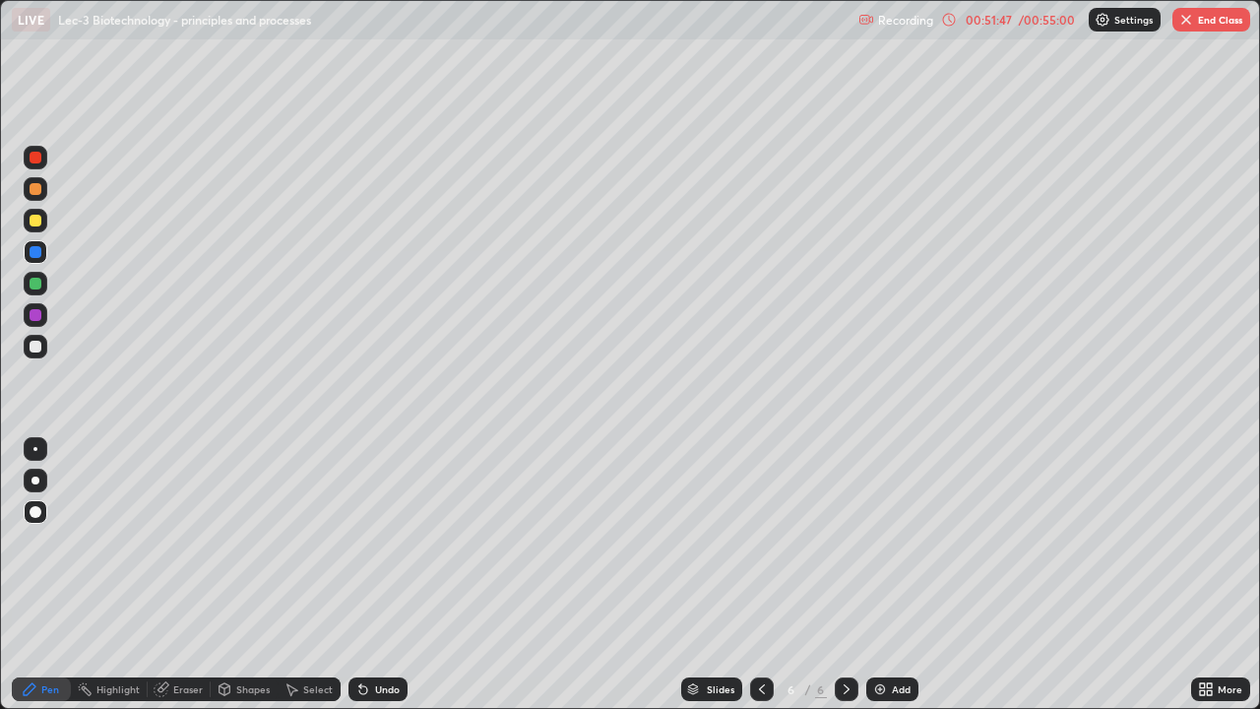
click at [37, 451] on div at bounding box center [36, 449] width 24 height 24
click at [33, 350] on div at bounding box center [36, 346] width 12 height 12
click at [30, 180] on div at bounding box center [36, 189] width 24 height 24
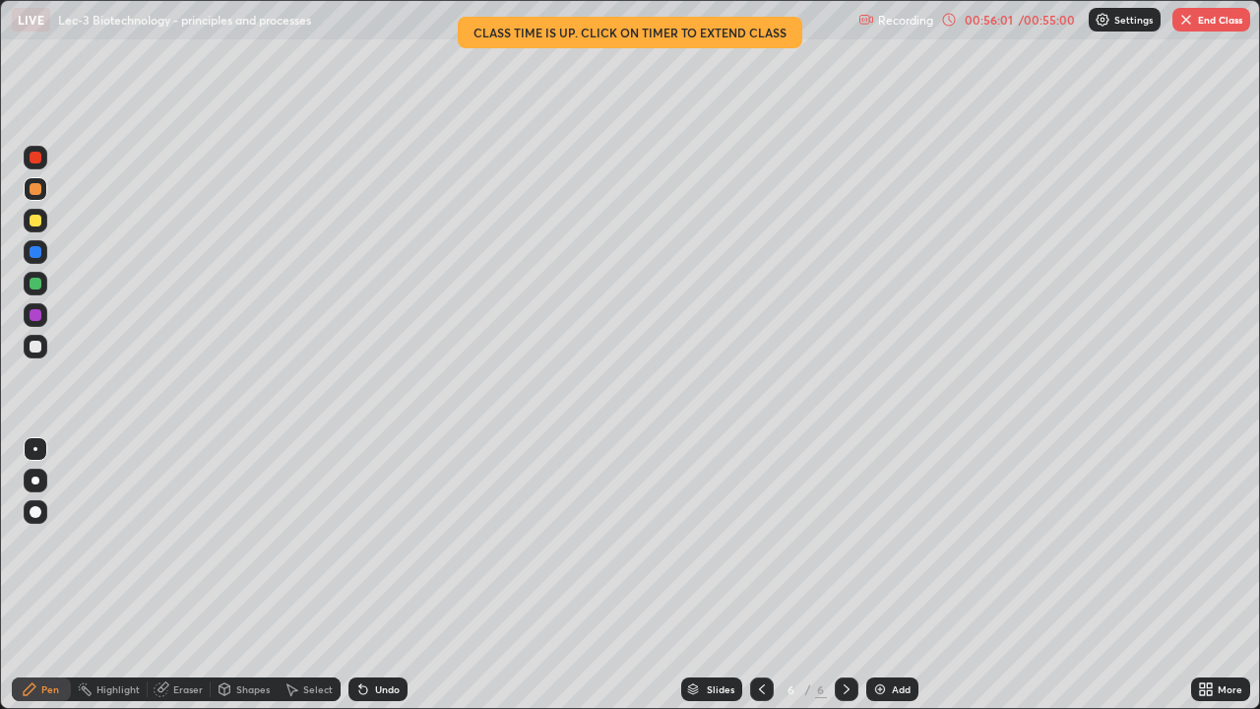
click at [1197, 575] on div "More" at bounding box center [1220, 689] width 59 height 24
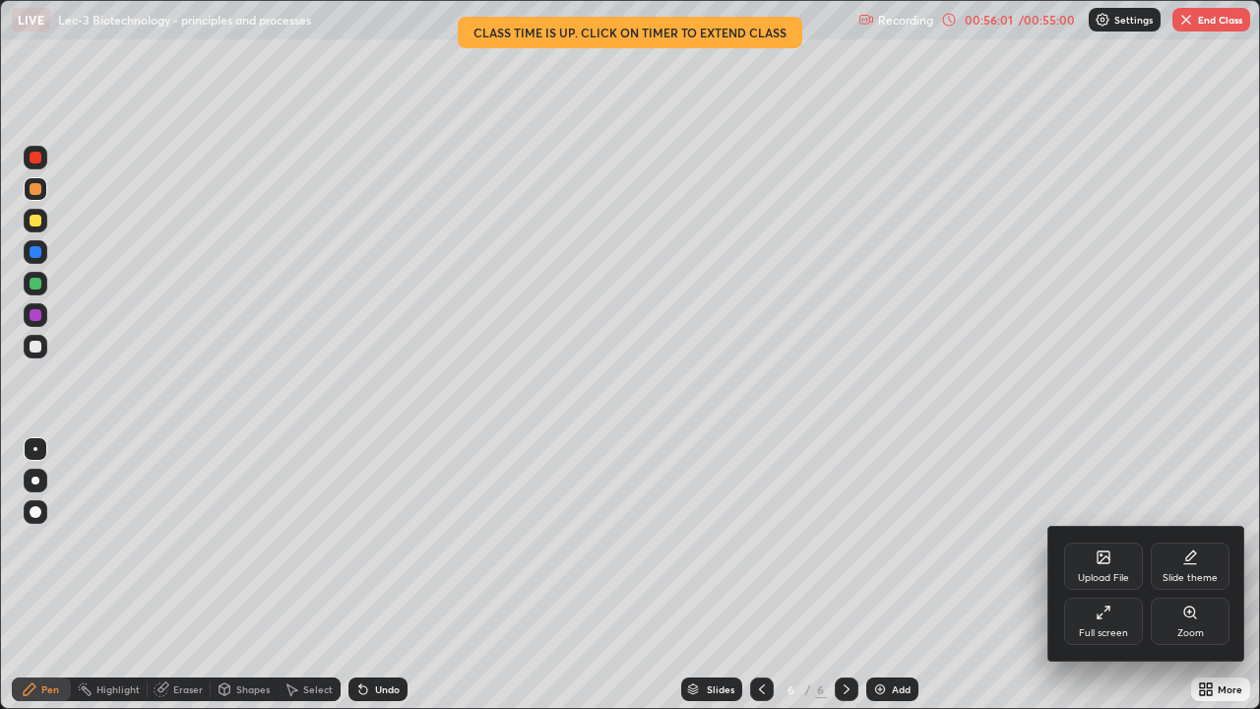
click at [1103, 575] on icon at bounding box center [1103, 612] width 16 height 16
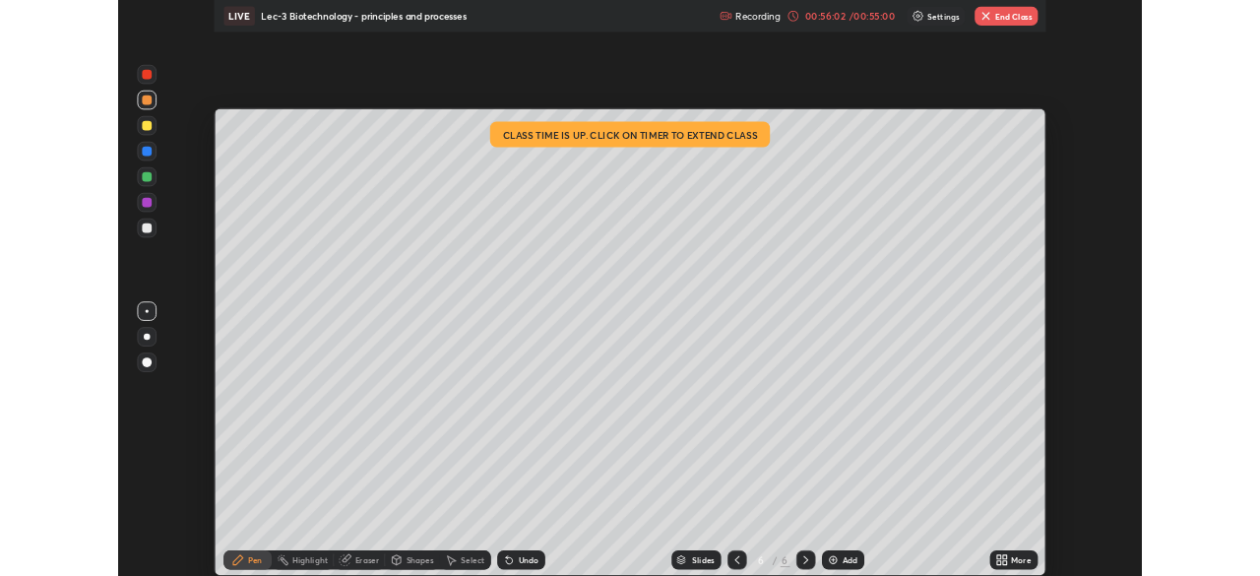
scroll to position [97835, 97151]
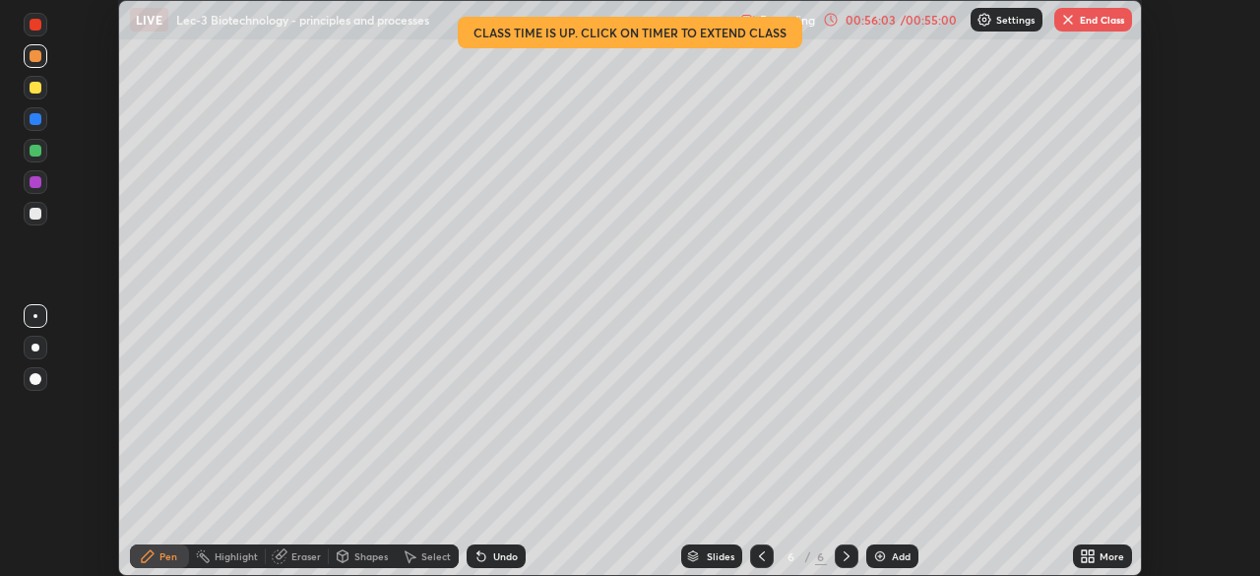
click at [1073, 29] on button "End Class" at bounding box center [1093, 20] width 78 height 24
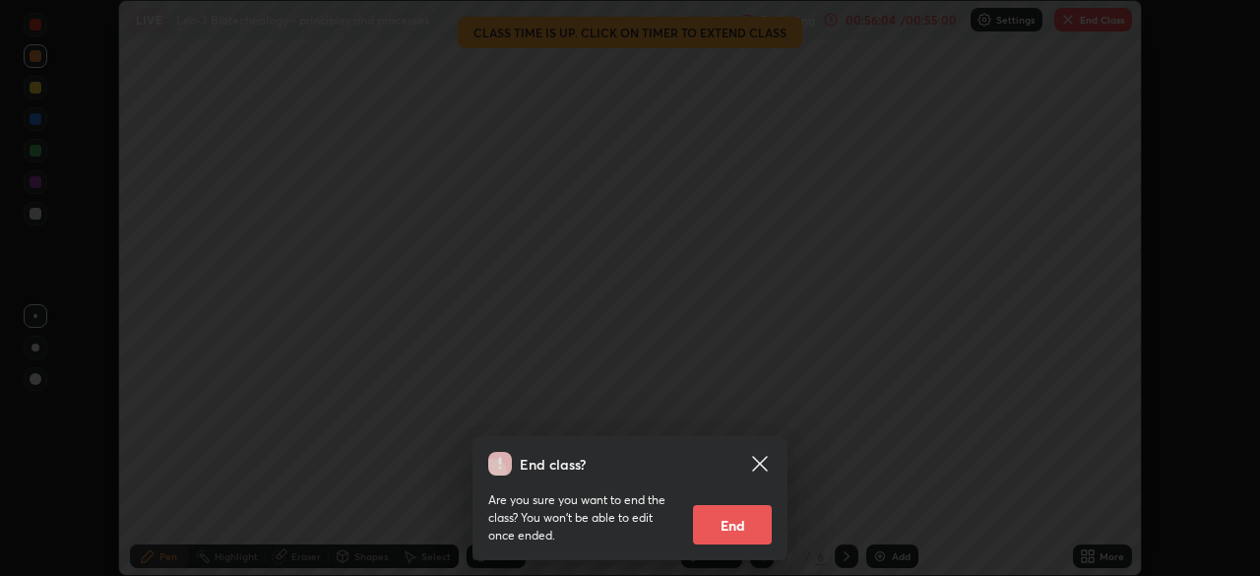
click at [738, 524] on button "End" at bounding box center [732, 524] width 79 height 39
